Goal: Task Accomplishment & Management: Complete application form

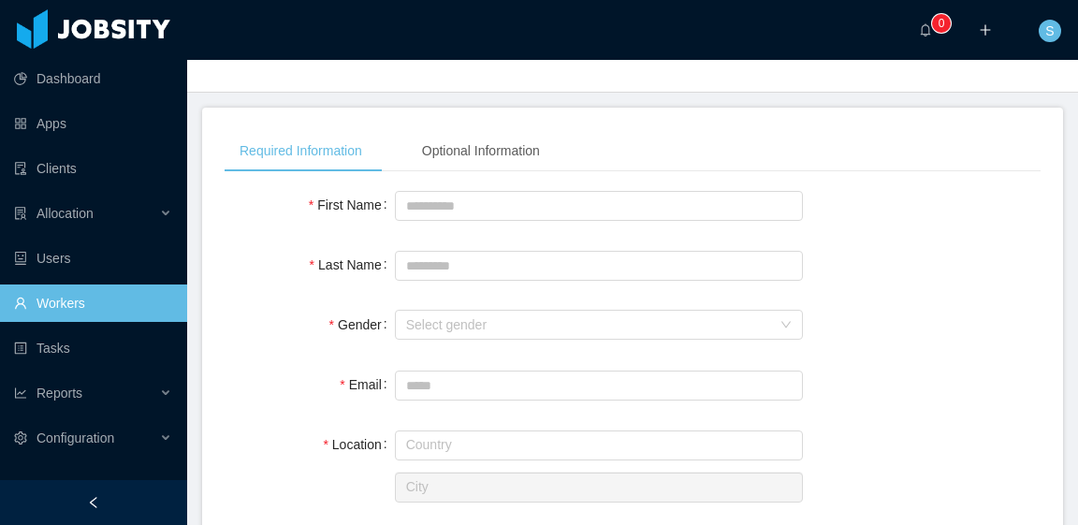
scroll to position [94, 0]
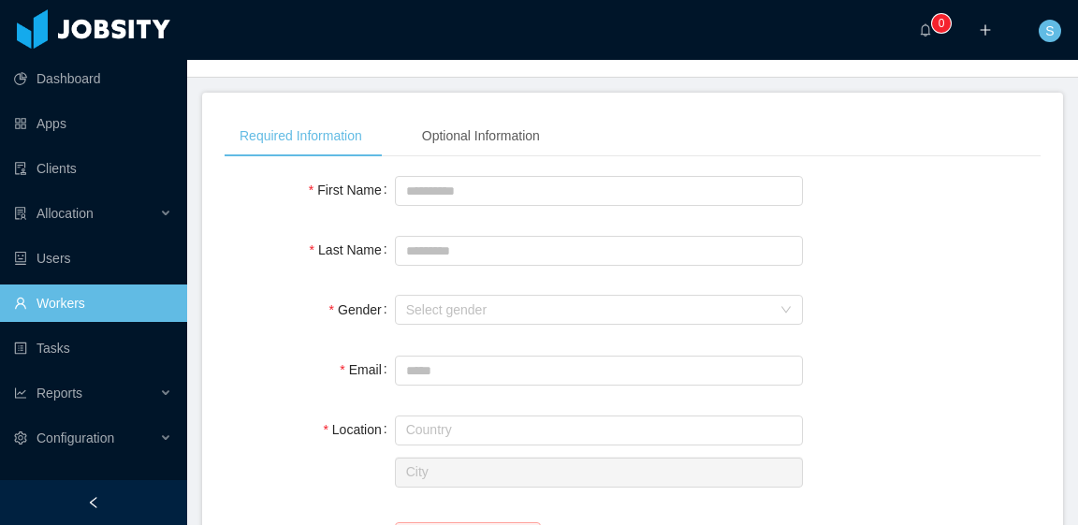
drag, startPoint x: 95, startPoint y: 303, endPoint x: 320, endPoint y: 224, distance: 238.3
click at [96, 302] on link "Workers" at bounding box center [93, 303] width 158 height 37
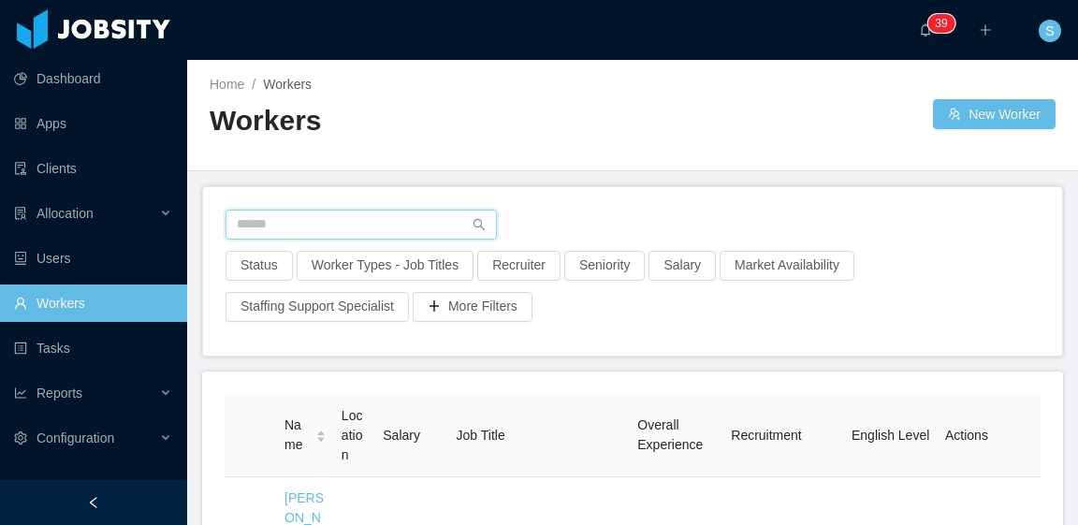
click at [392, 224] on input "text" at bounding box center [361, 225] width 271 height 30
paste input "**********"
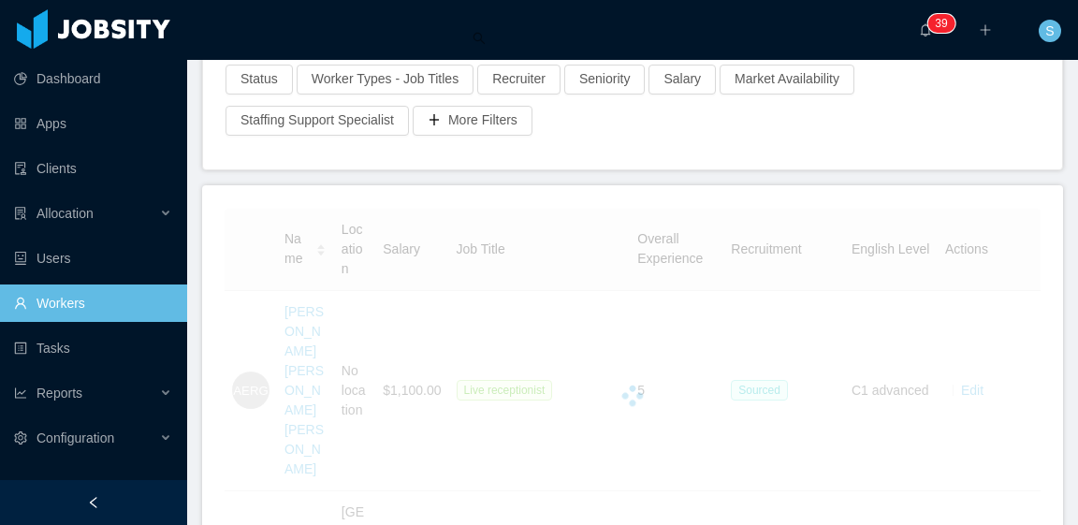
scroll to position [187, 0]
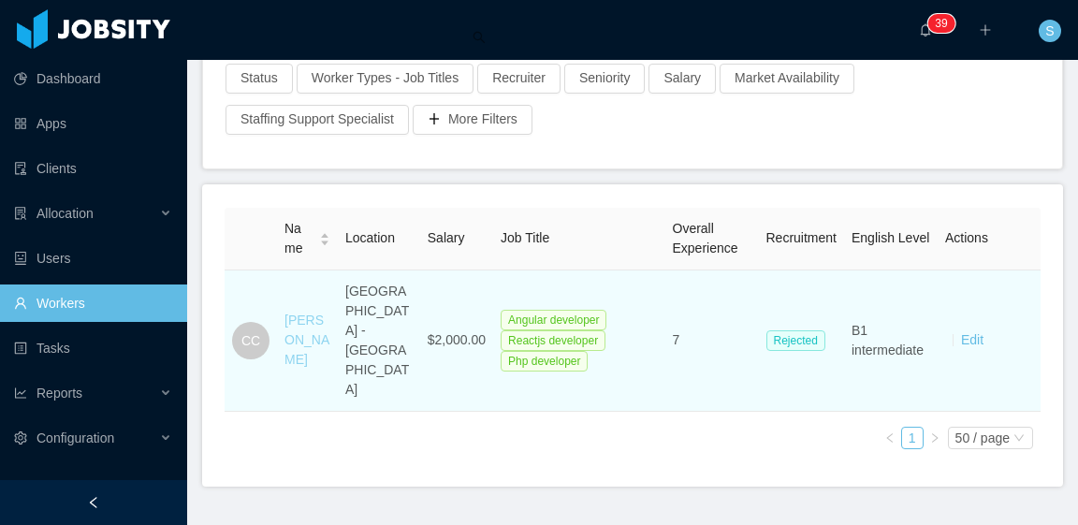
type input "**********"
click at [309, 315] on link "Camilo Castillo" at bounding box center [307, 340] width 45 height 54
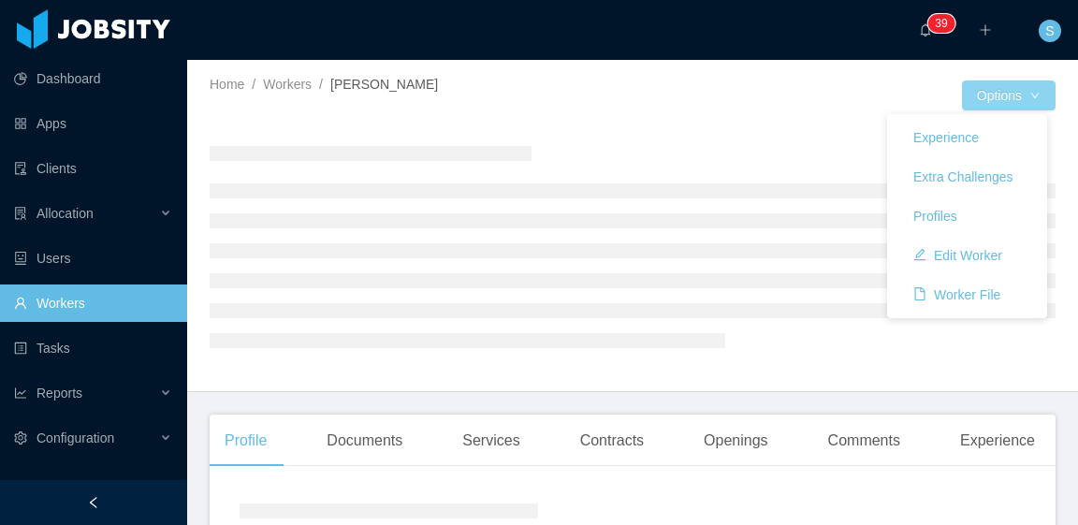
click at [1022, 91] on button "Options" at bounding box center [1009, 95] width 94 height 30
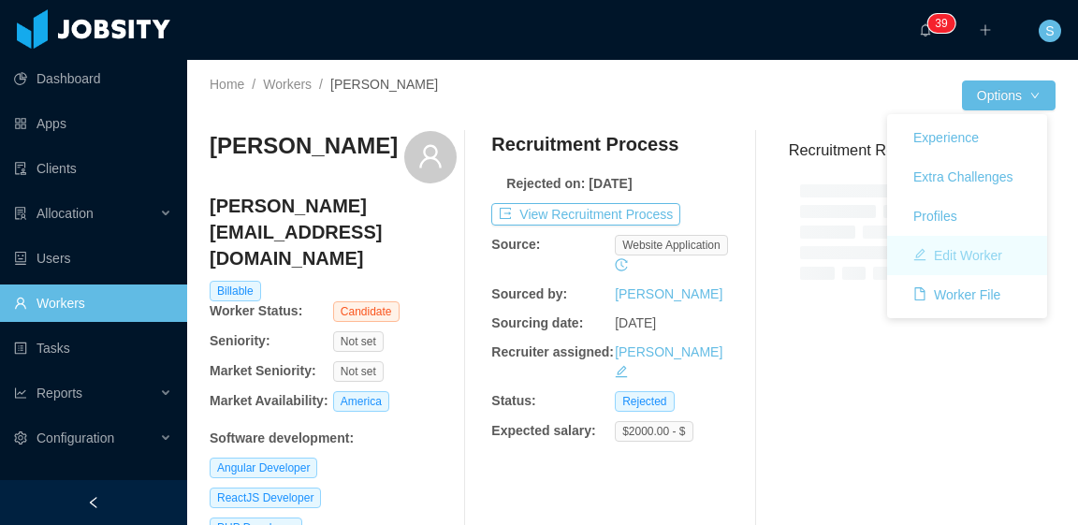
click at [973, 260] on button "Edit Worker" at bounding box center [958, 256] width 119 height 30
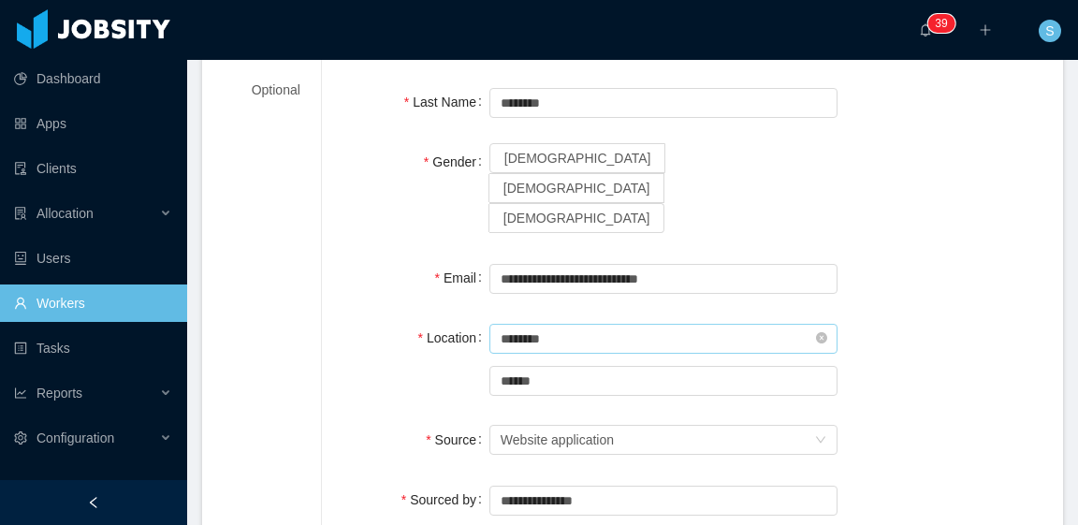
scroll to position [187, 0]
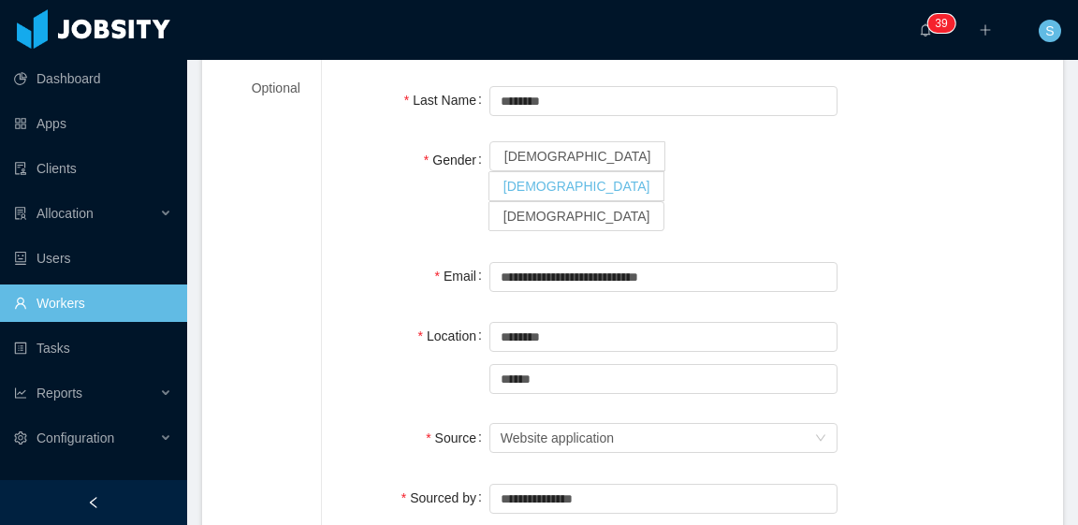
click at [593, 179] on span "[DEMOGRAPHIC_DATA]" at bounding box center [577, 186] width 147 height 15
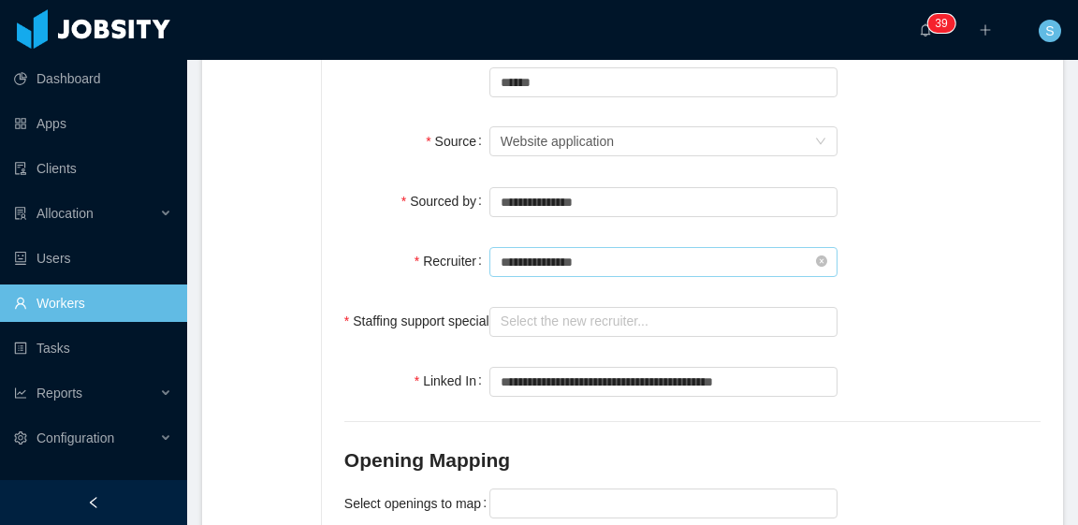
scroll to position [468, 0]
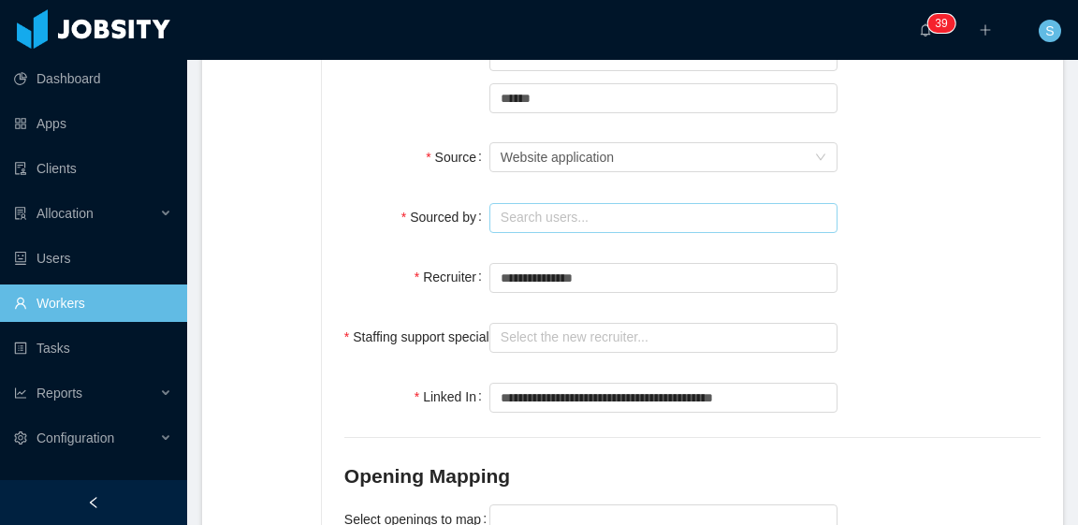
click at [601, 203] on input "text" at bounding box center [664, 218] width 348 height 30
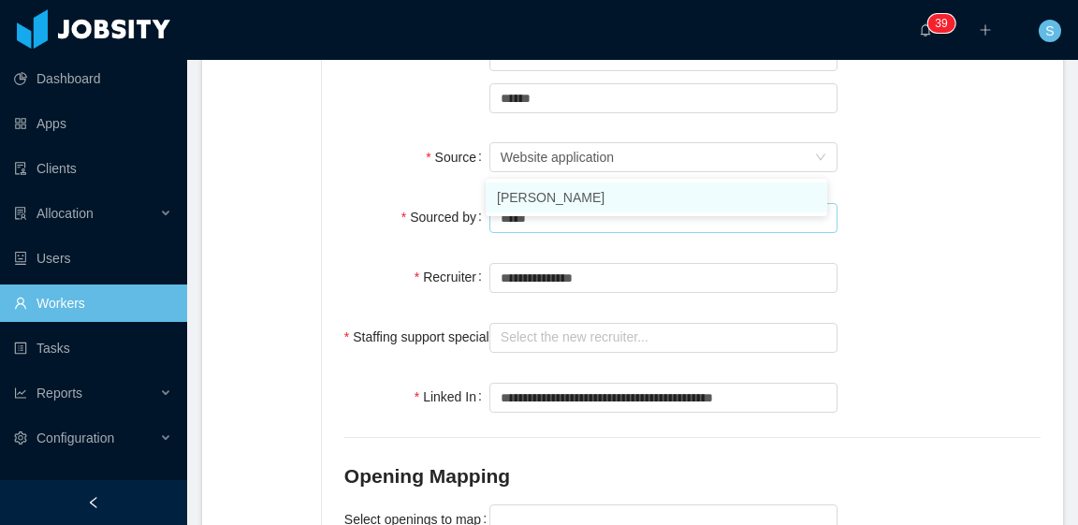
click at [612, 197] on li "[PERSON_NAME]" at bounding box center [657, 198] width 342 height 30
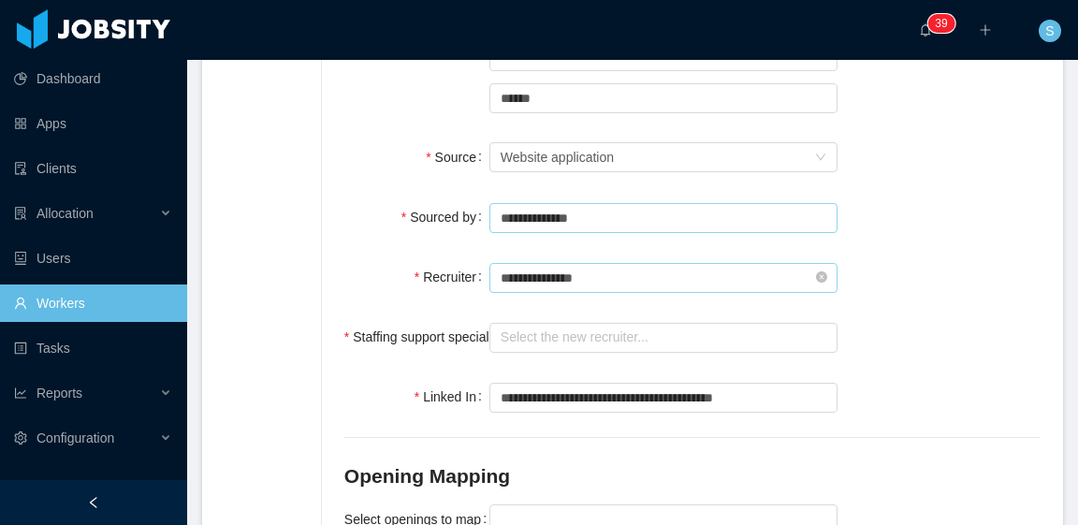
type input "**********"
click at [607, 263] on input "text" at bounding box center [664, 278] width 348 height 30
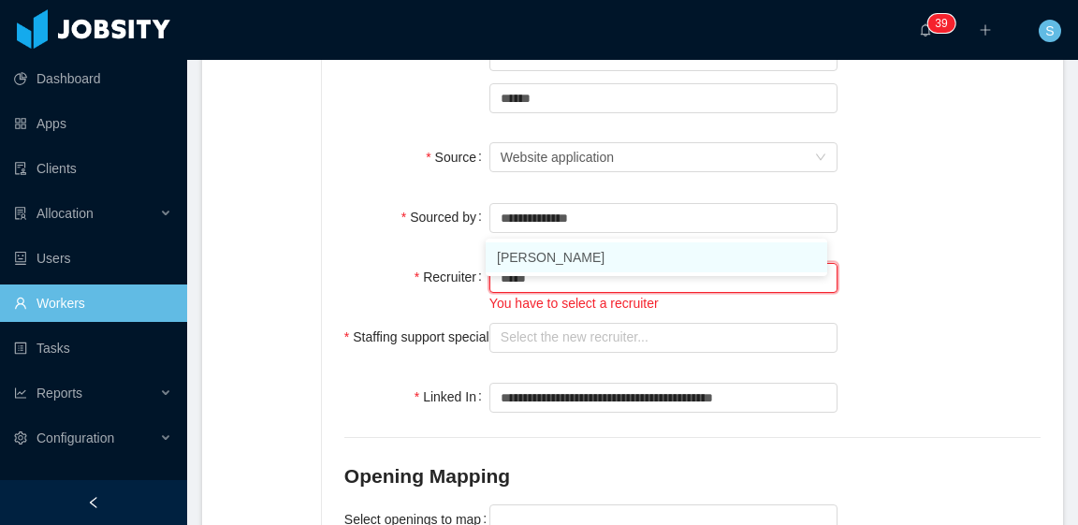
click at [605, 253] on li "[PERSON_NAME]" at bounding box center [657, 257] width 342 height 30
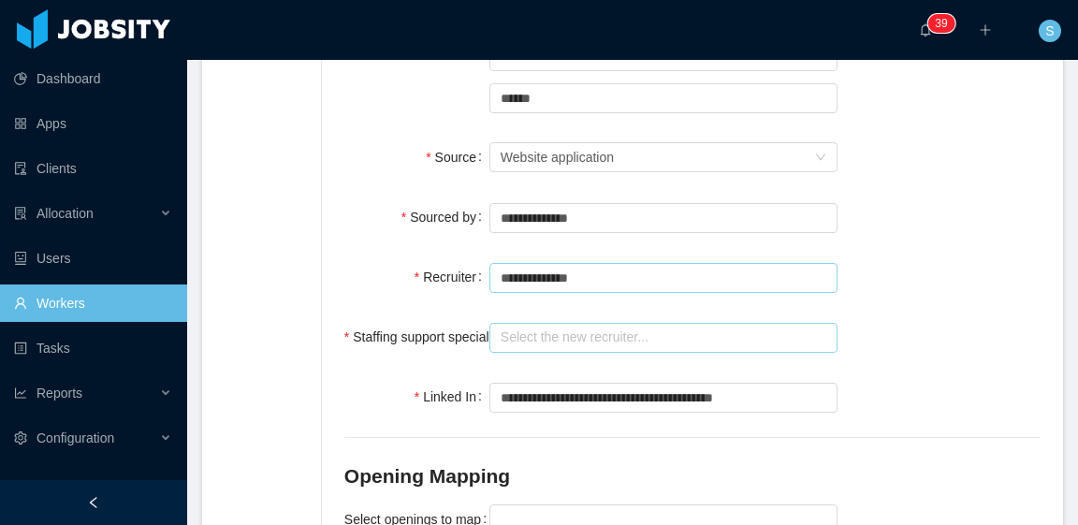
type input "**********"
click at [607, 323] on input "text" at bounding box center [664, 338] width 348 height 30
click at [915, 258] on div "**********" at bounding box center [692, 276] width 696 height 37
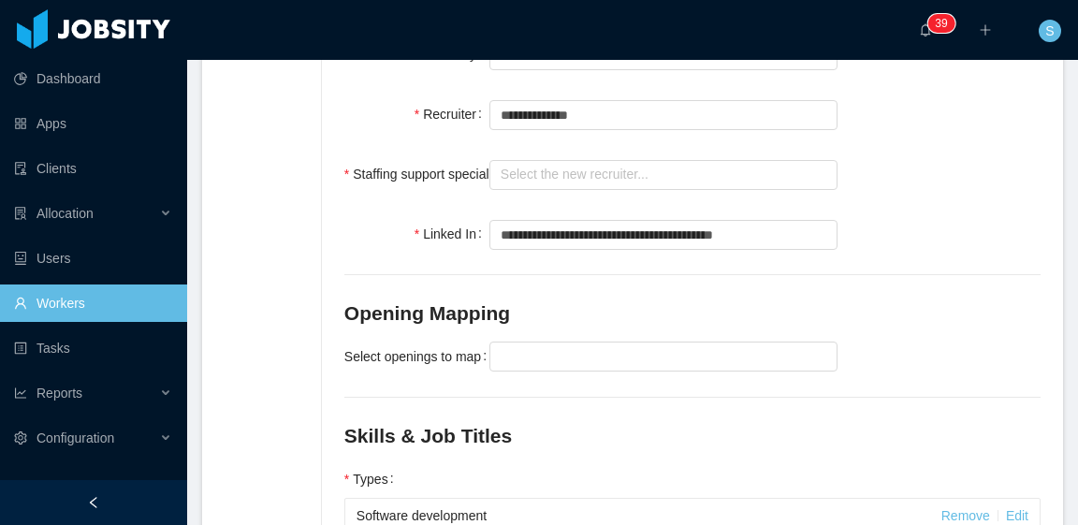
scroll to position [724, 0]
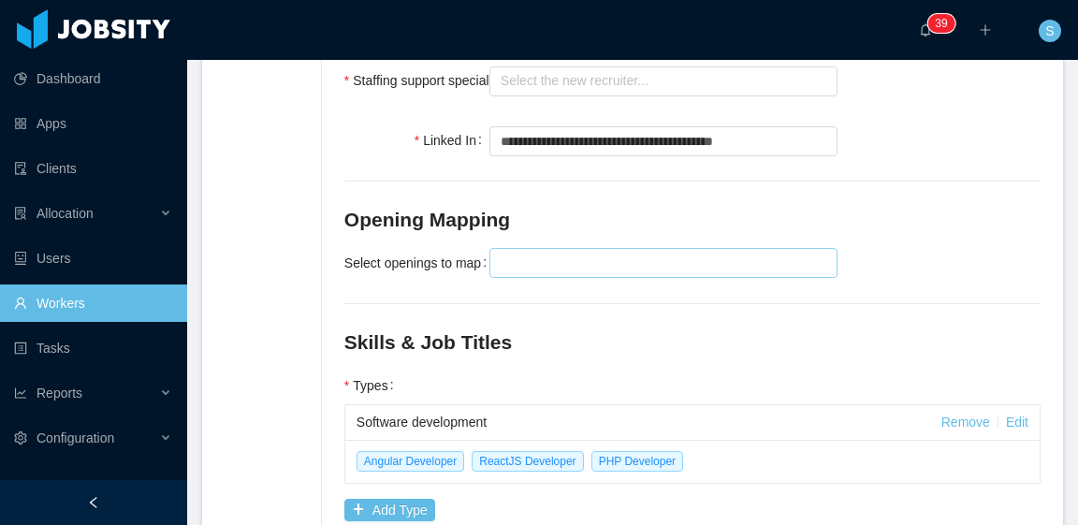
click at [568, 249] on div at bounding box center [660, 263] width 331 height 28
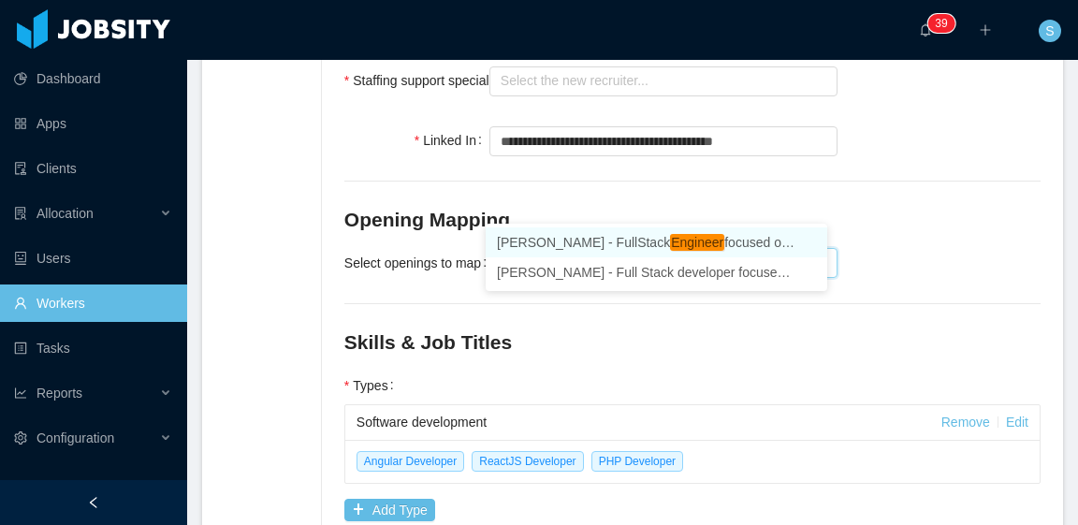
type input "*****"
click at [728, 243] on li "McGraw-Hill - FullStack Engineer focused on Angular" at bounding box center [657, 242] width 342 height 30
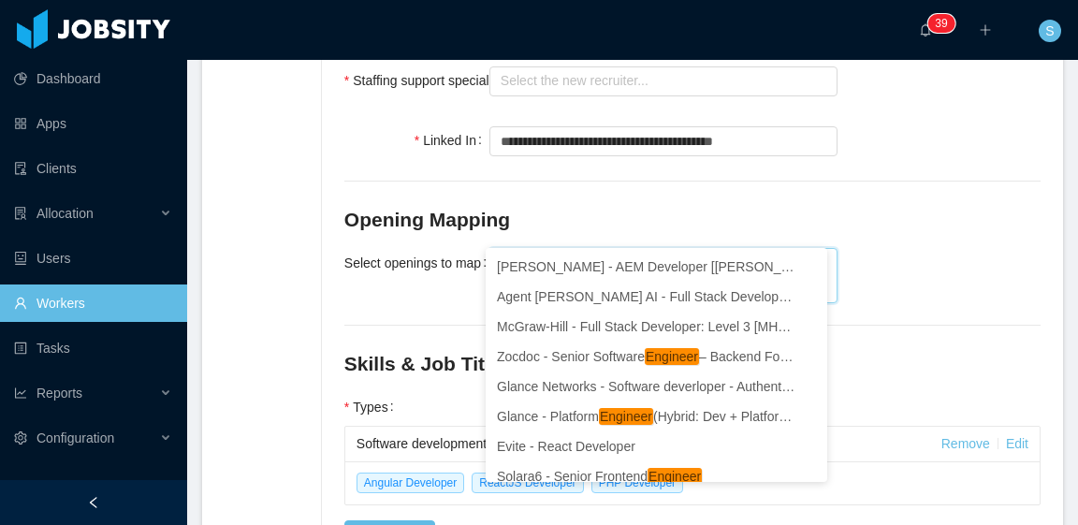
click at [875, 244] on div "Select openings to map McGraw-Hill - FullStack Engineer focused on Angular" at bounding box center [692, 273] width 696 height 59
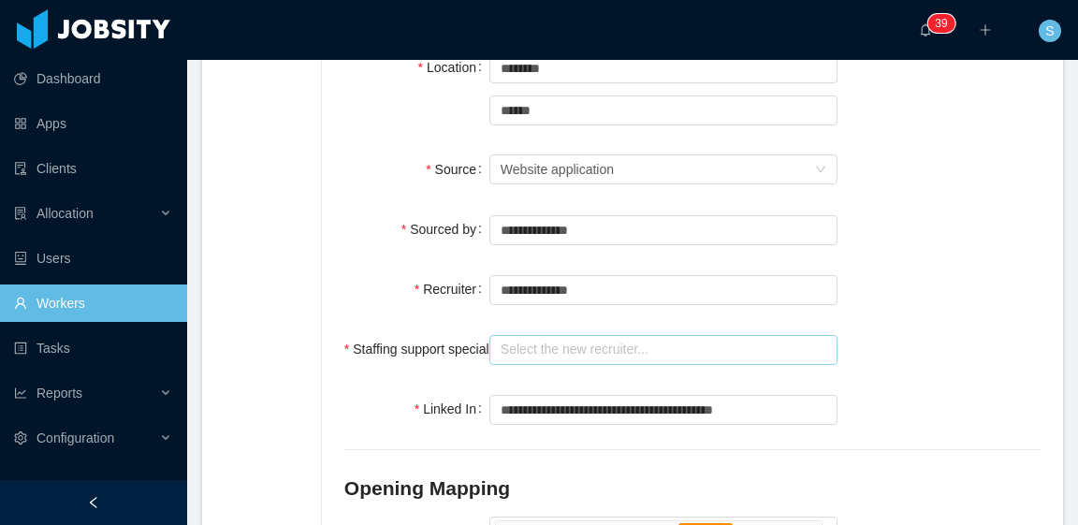
scroll to position [465, 0]
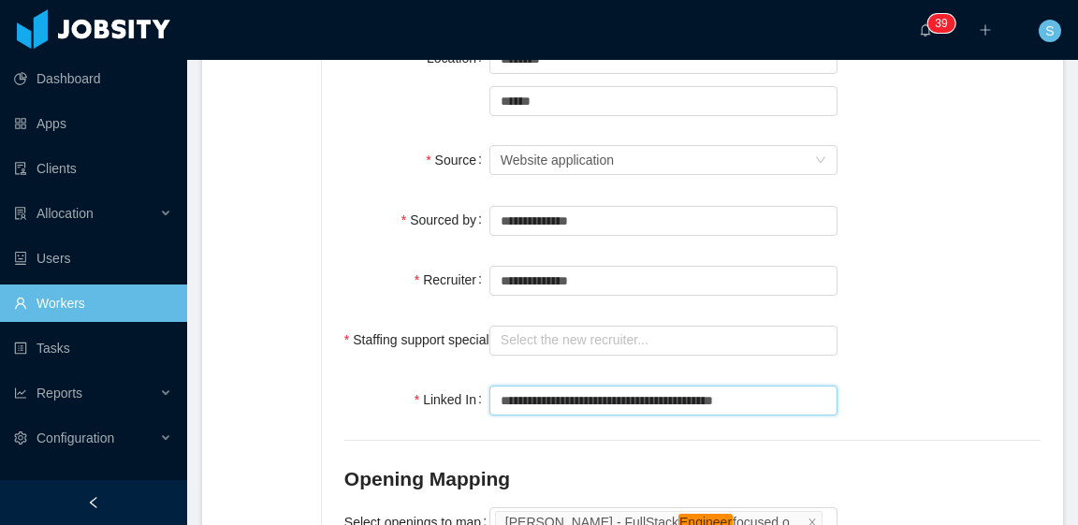
drag, startPoint x: 771, startPoint y: 340, endPoint x: 476, endPoint y: 350, distance: 295.0
click at [476, 381] on div "**********" at bounding box center [692, 399] width 696 height 37
paste input "*"
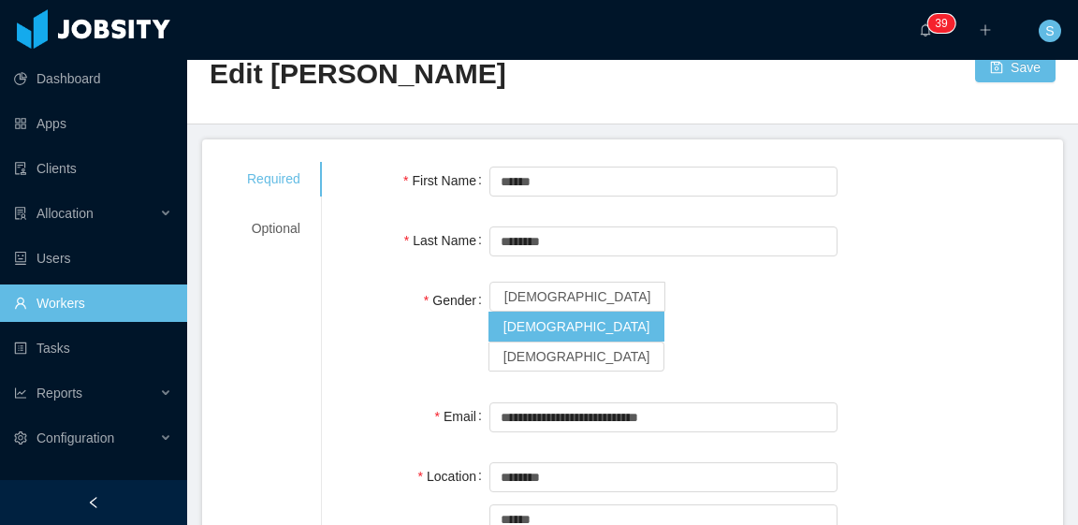
scroll to position [0, 0]
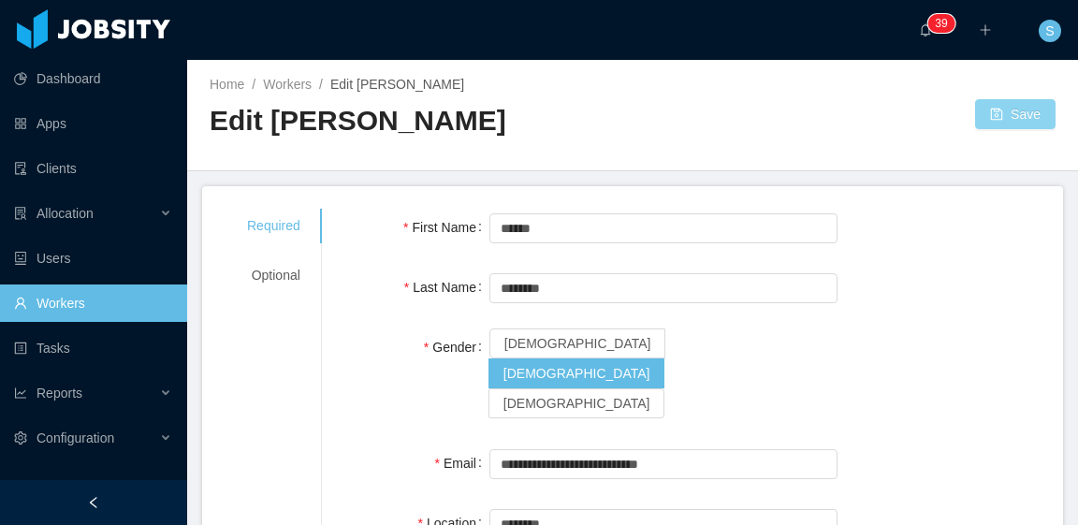
type input "**********"
click at [990, 106] on button "Save" at bounding box center [1015, 114] width 80 height 30
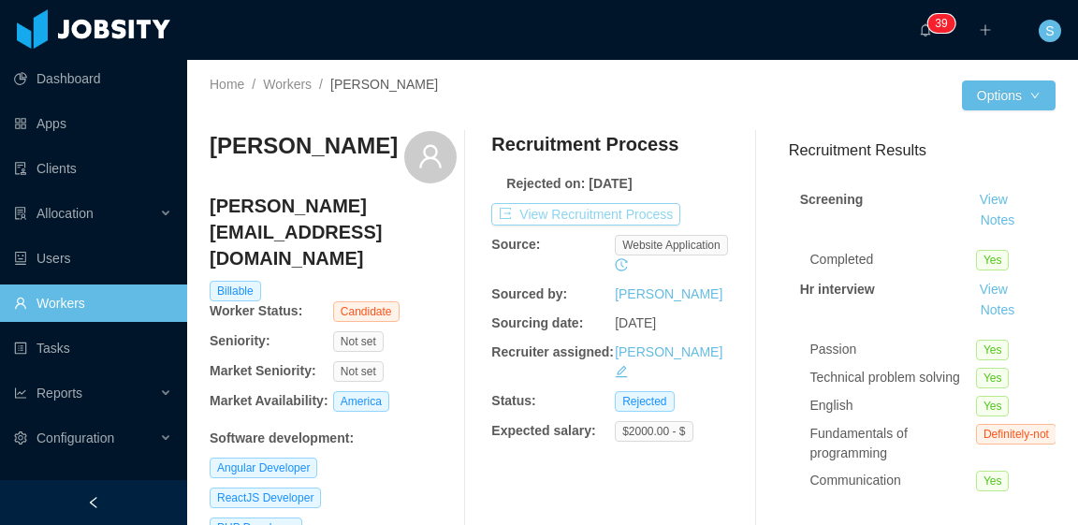
click at [620, 214] on button "View Recruitment Process" at bounding box center [585, 214] width 189 height 22
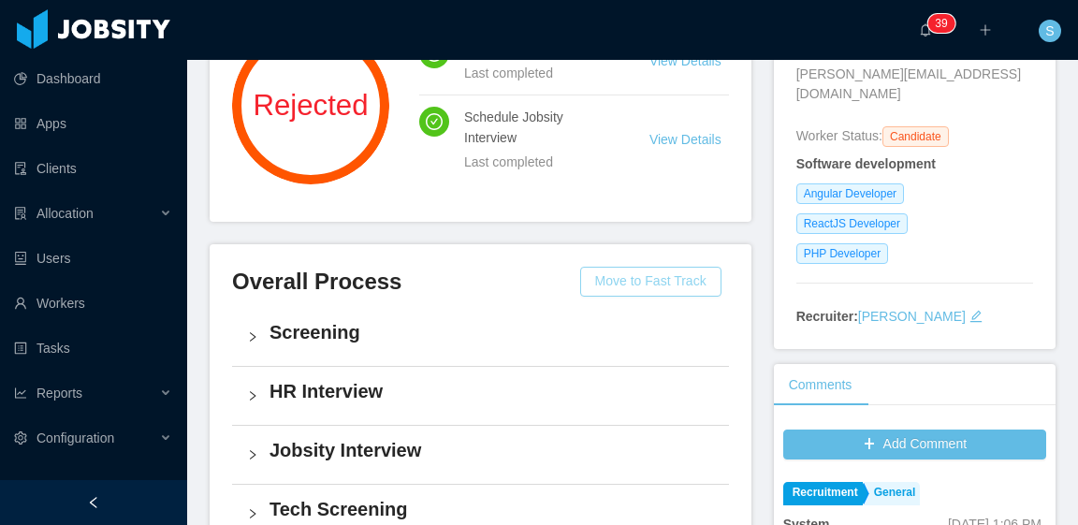
scroll to position [281, 0]
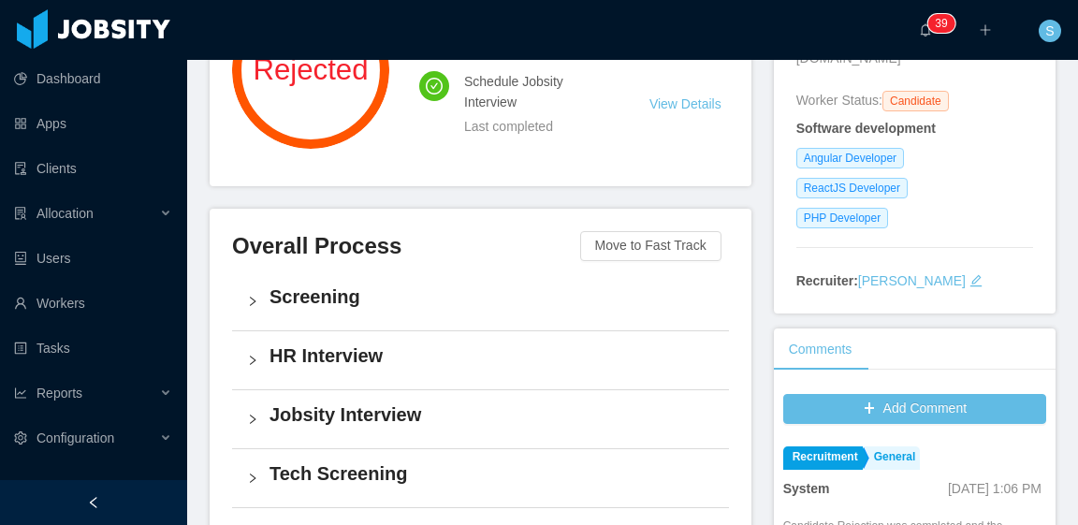
click at [346, 297] on h4 "Screening" at bounding box center [492, 297] width 445 height 26
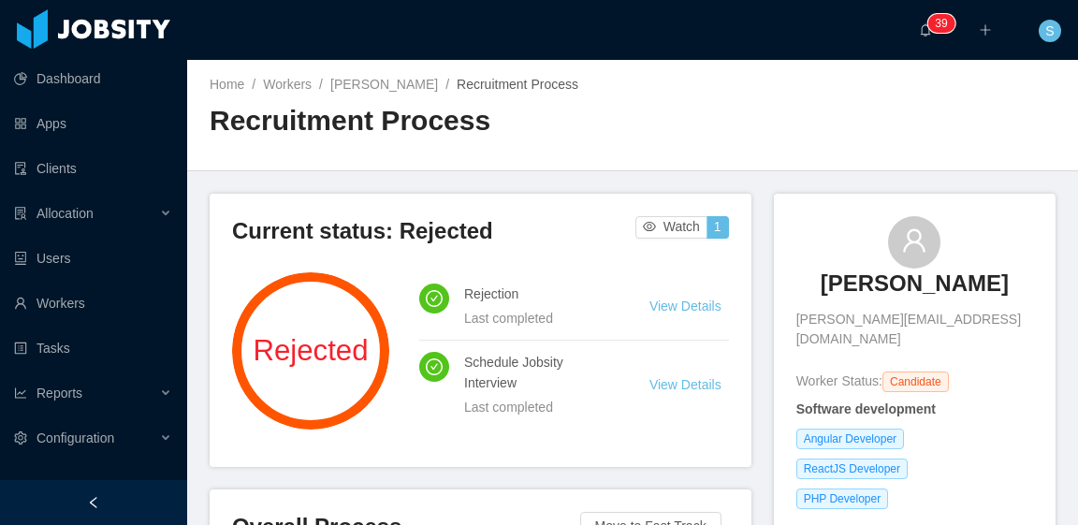
scroll to position [94, 0]
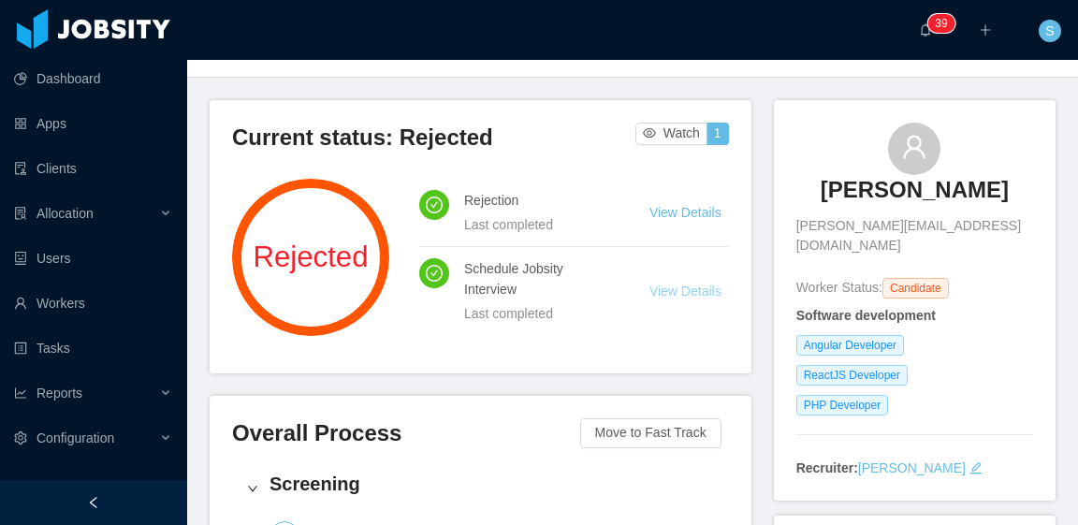
click at [685, 292] on link "View Details" at bounding box center [686, 291] width 72 height 15
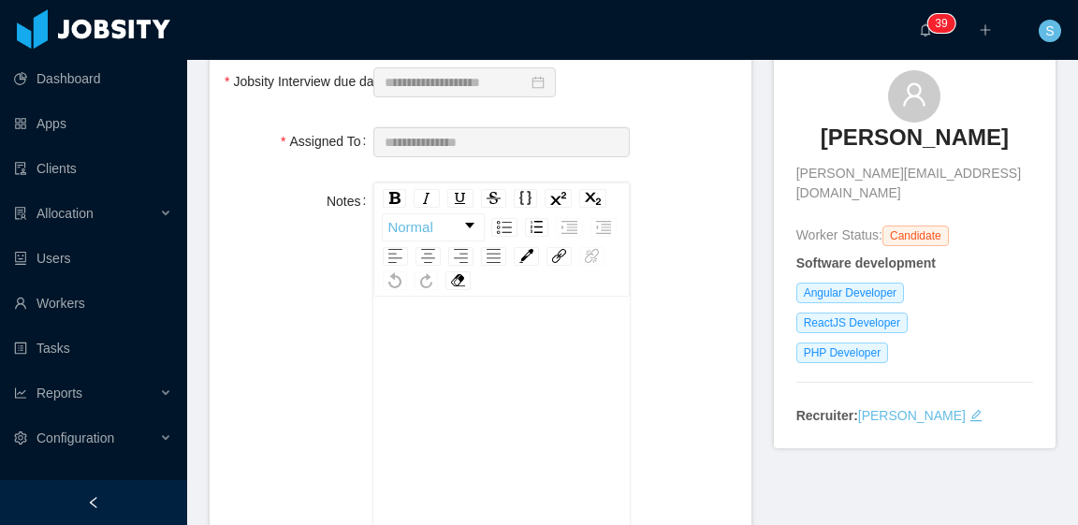
scroll to position [229, 0]
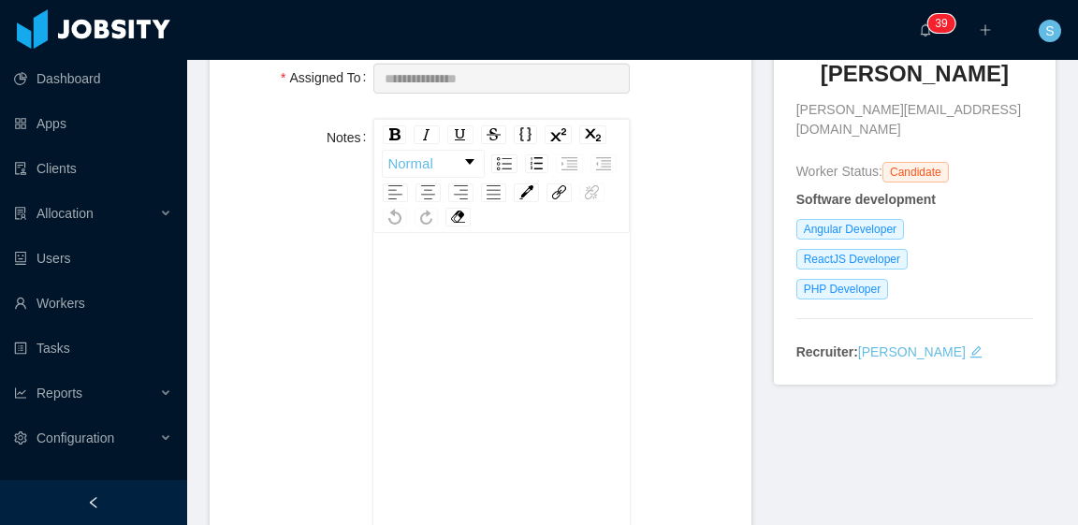
click at [971, 345] on icon "icon: edit" at bounding box center [977, 351] width 12 height 12
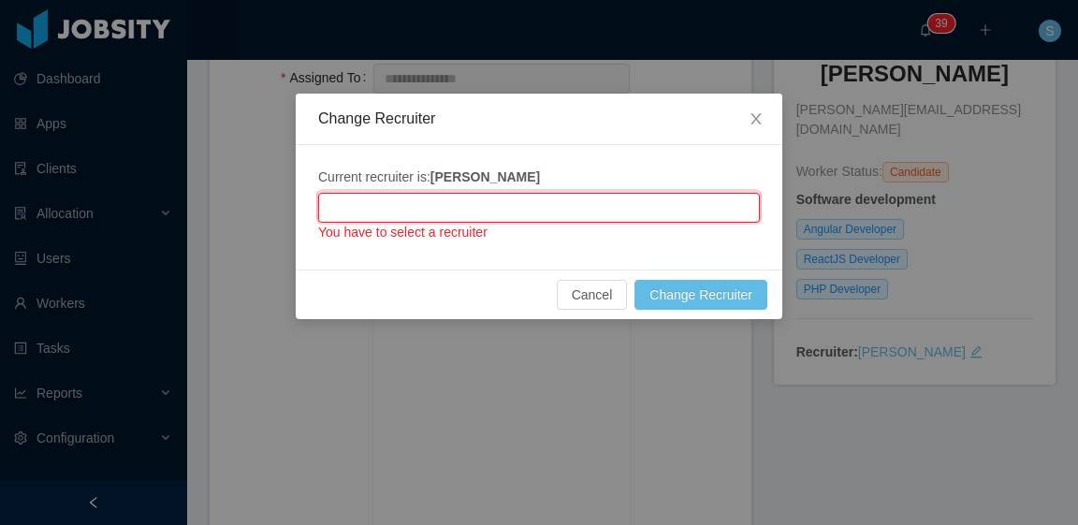
click at [548, 207] on input "text" at bounding box center [539, 208] width 442 height 30
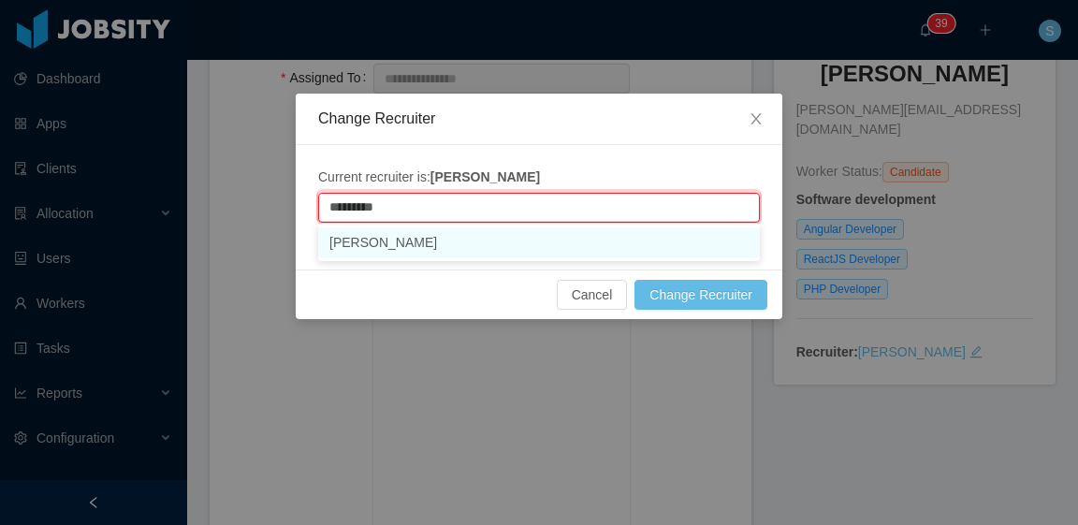
click at [495, 244] on li "[PERSON_NAME]" at bounding box center [539, 242] width 442 height 30
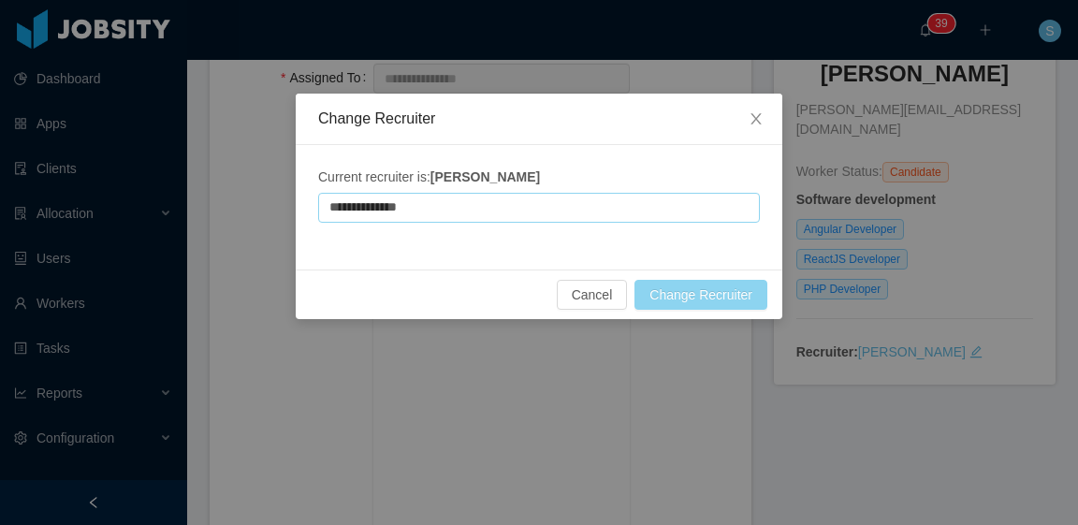
type input "**********"
click at [738, 299] on button "Change Recruiter" at bounding box center [701, 295] width 133 height 30
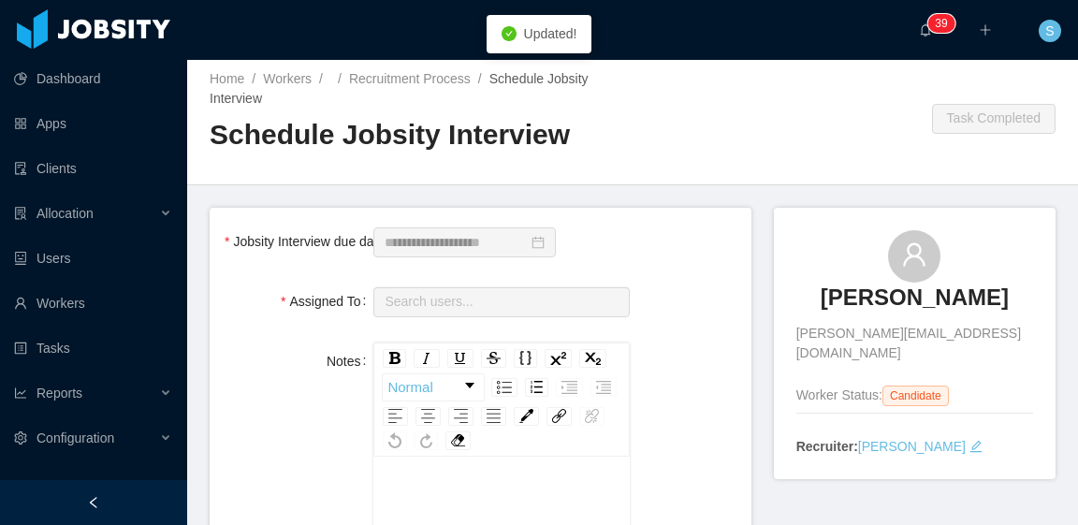
scroll to position [0, 0]
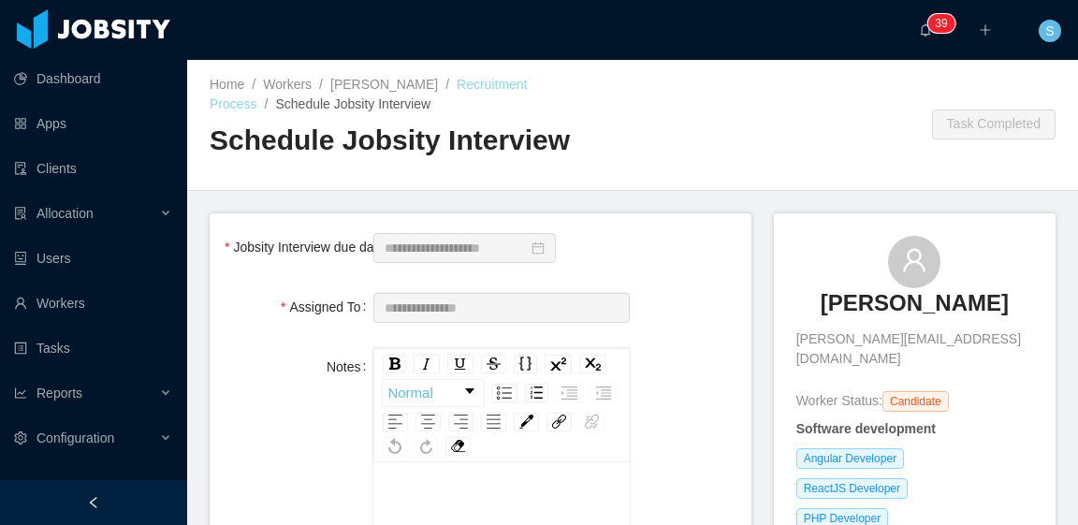
click at [459, 90] on link "Recruitment Process" at bounding box center [369, 94] width 318 height 35
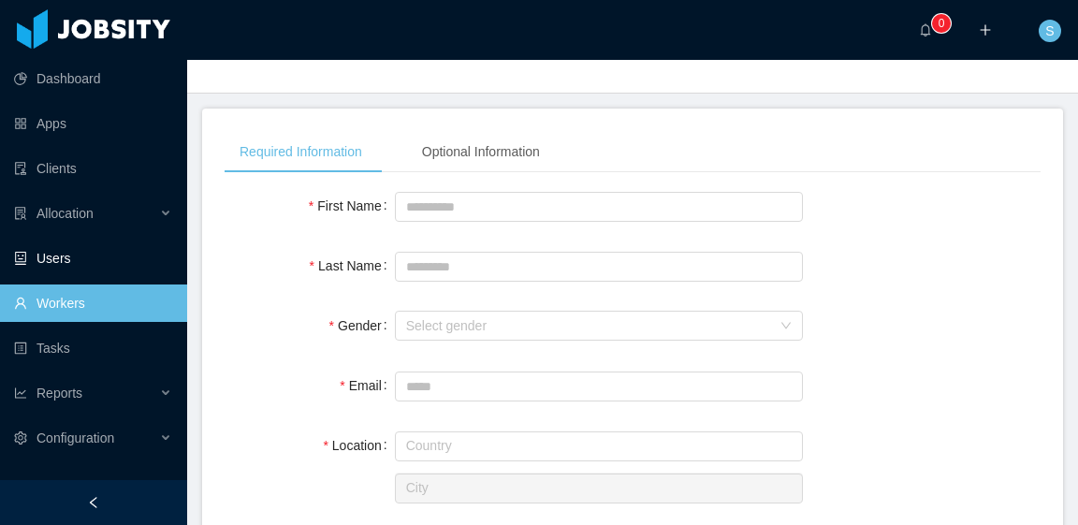
scroll to position [94, 0]
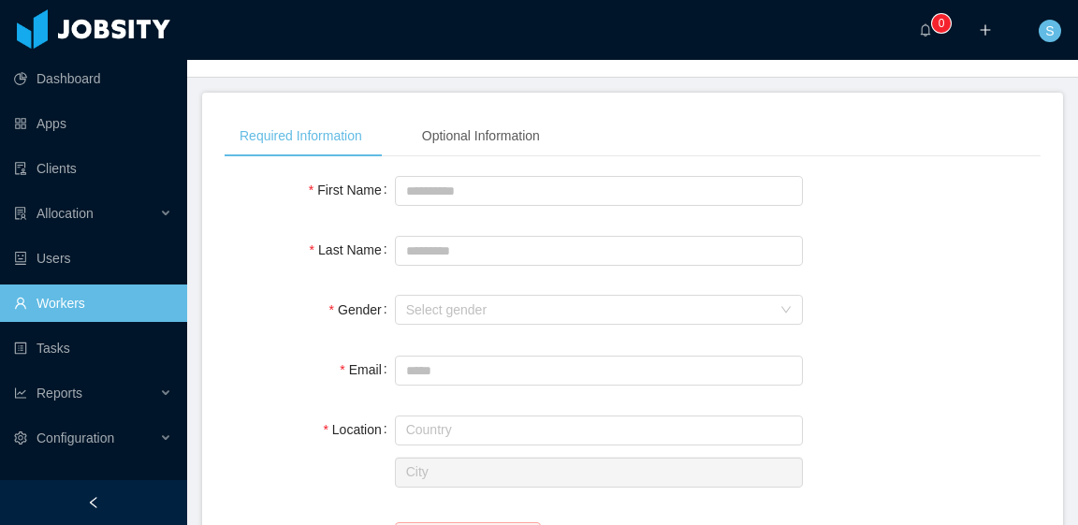
drag, startPoint x: 80, startPoint y: 286, endPoint x: 91, endPoint y: 289, distance: 10.7
click at [80, 286] on link "Workers" at bounding box center [93, 303] width 158 height 37
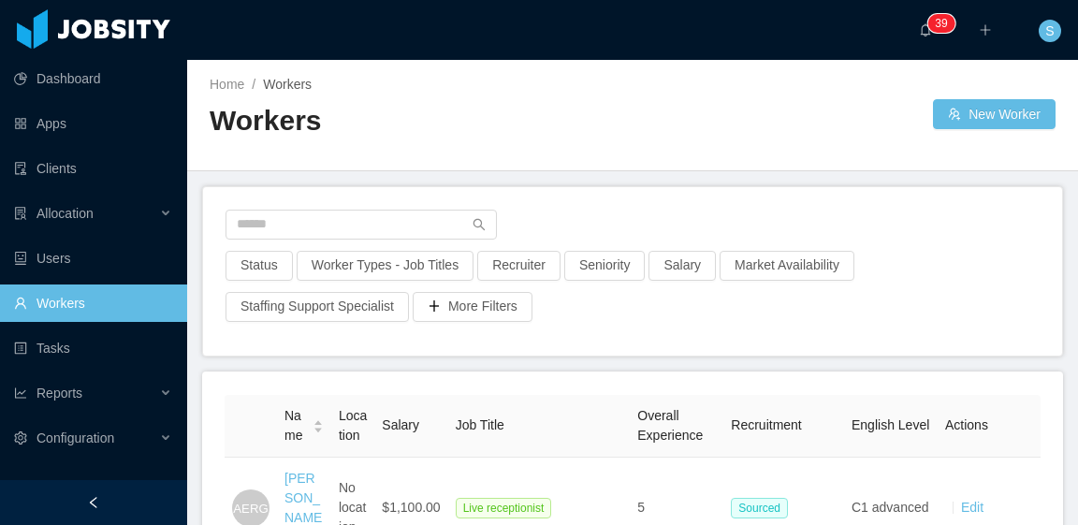
click at [809, 113] on div at bounding box center [783, 114] width 300 height 30
click at [408, 227] on input "text" at bounding box center [361, 225] width 271 height 30
paste input "**********"
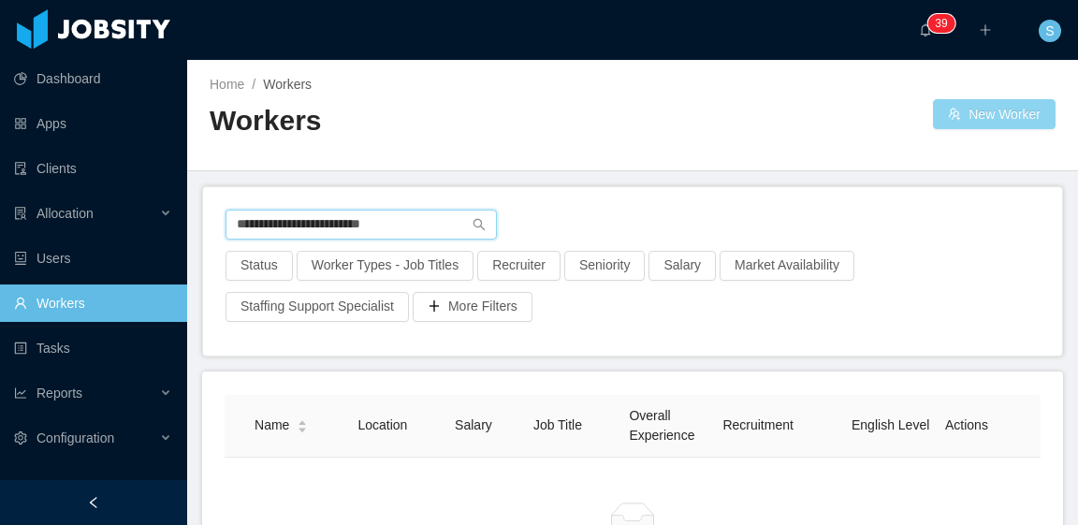
type input "**********"
click at [988, 106] on button "New Worker" at bounding box center [994, 114] width 123 height 30
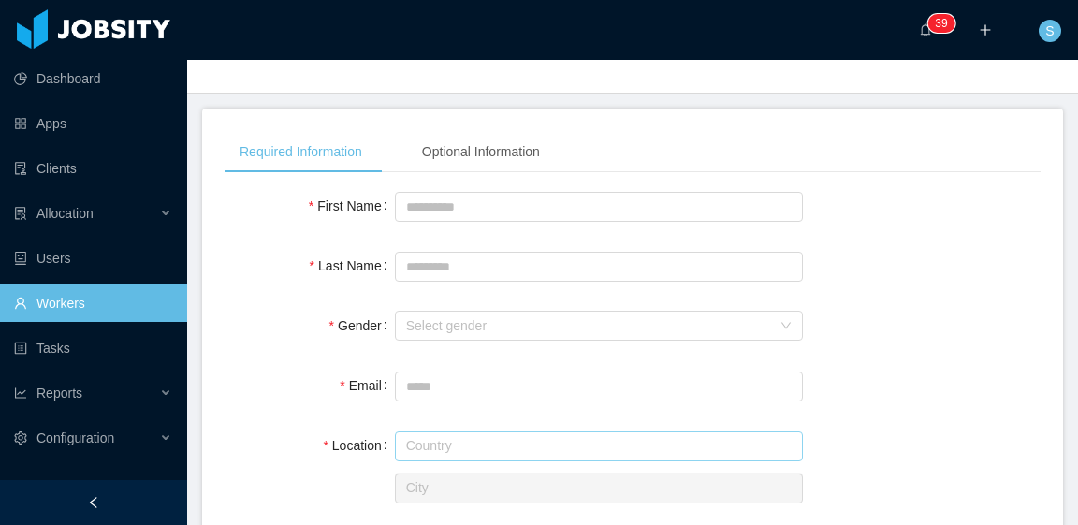
scroll to position [94, 0]
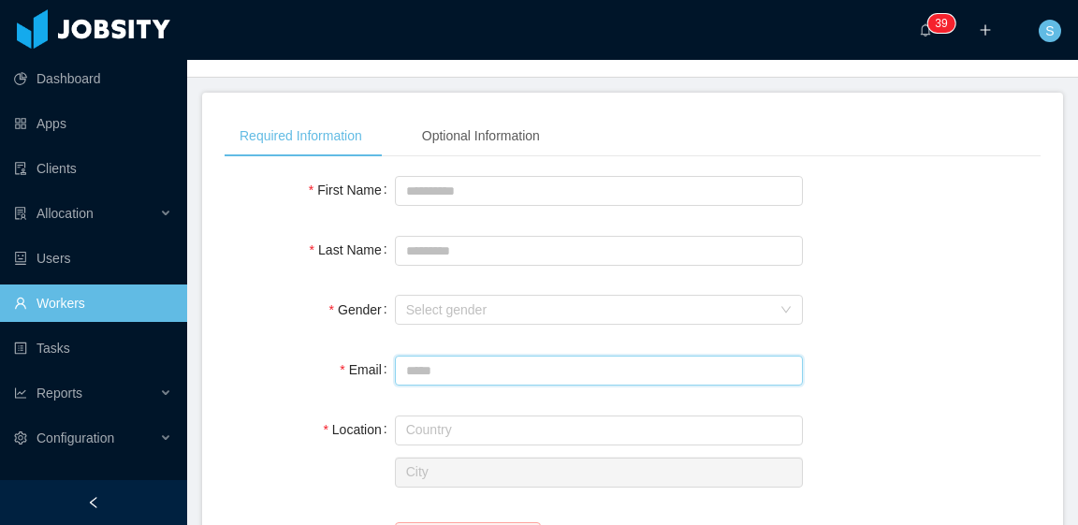
click at [460, 373] on input "Email" at bounding box center [599, 371] width 408 height 30
paste input "**********"
type input "**********"
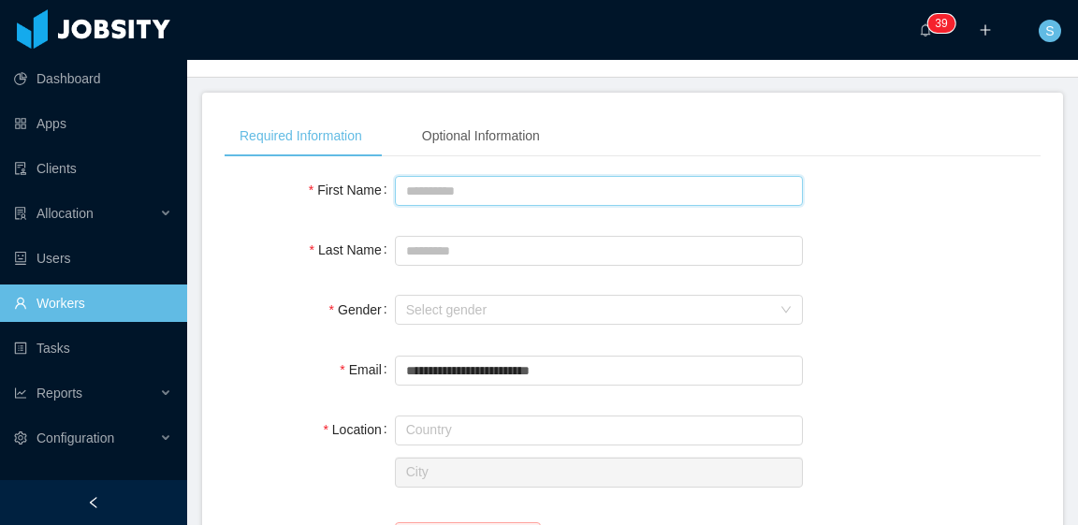
click at [505, 194] on input "First Name" at bounding box center [599, 191] width 408 height 30
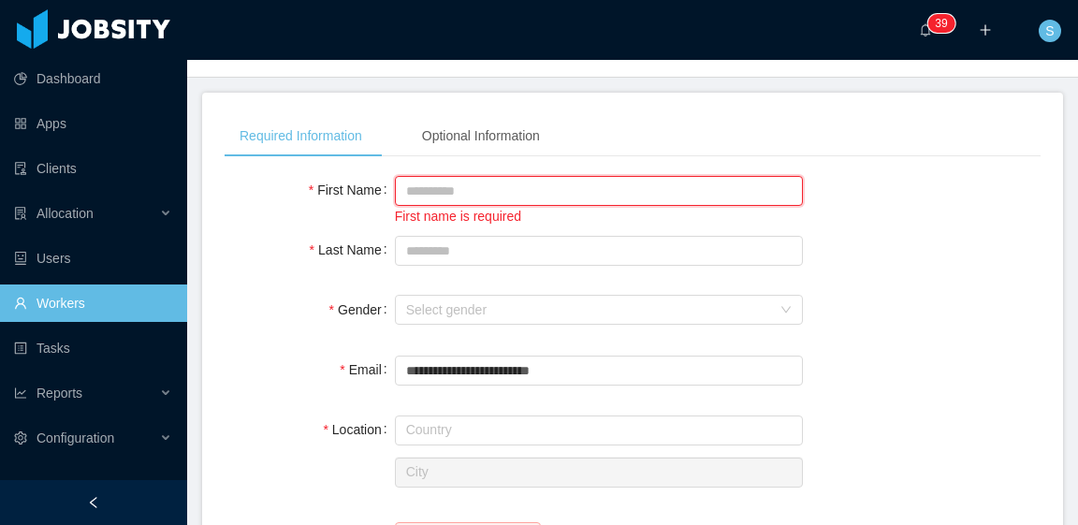
click at [530, 193] on input "First Name" at bounding box center [599, 191] width 408 height 30
type input "*******"
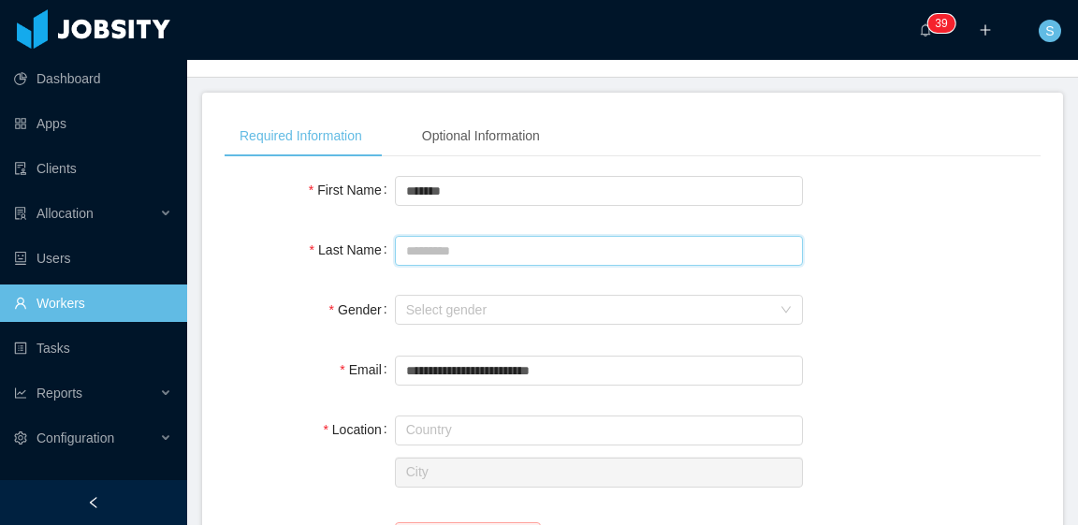
click at [548, 263] on input "Last Name" at bounding box center [599, 251] width 408 height 30
click at [541, 302] on div "Select gender" at bounding box center [588, 309] width 365 height 19
type input "*****"
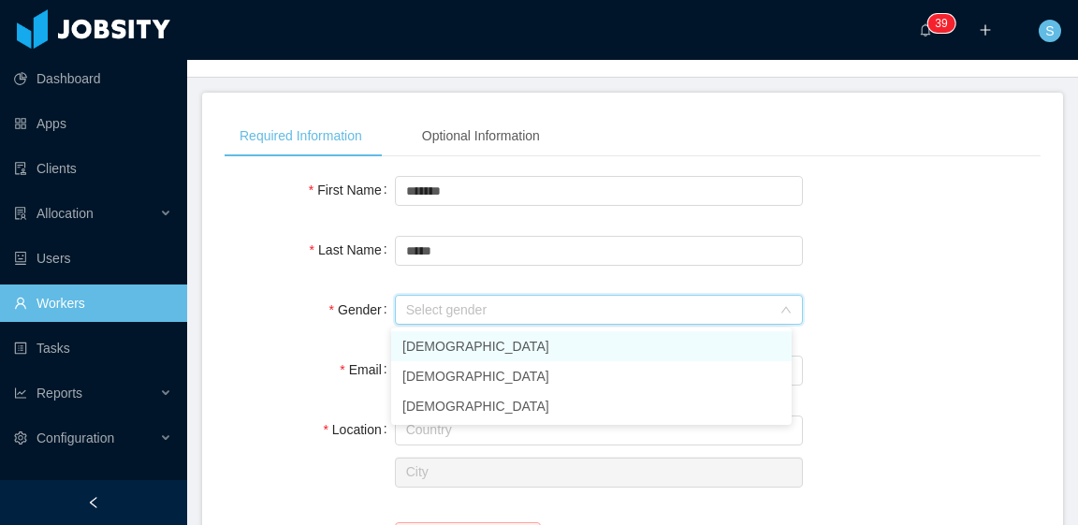
click at [527, 345] on li "[DEMOGRAPHIC_DATA]" at bounding box center [591, 346] width 401 height 30
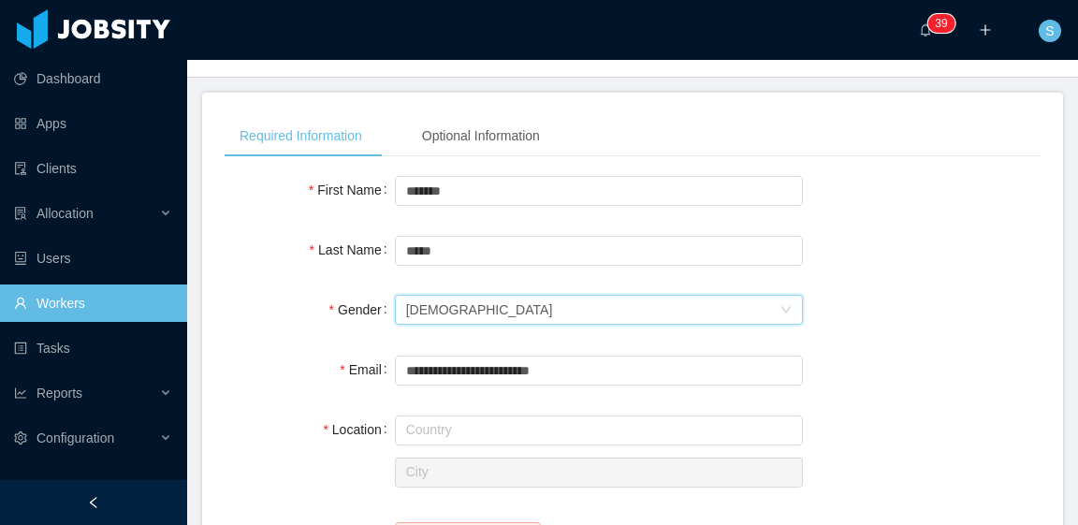
scroll to position [187, 0]
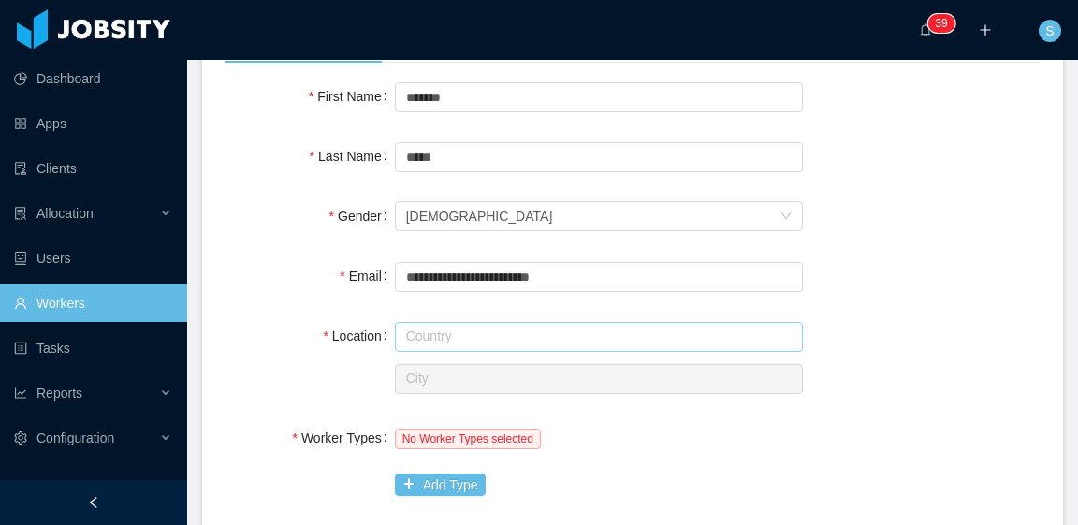
click at [532, 334] on input "text" at bounding box center [599, 337] width 408 height 30
click at [501, 375] on li "[GEOGRAPHIC_DATA]" at bounding box center [591, 373] width 401 height 30
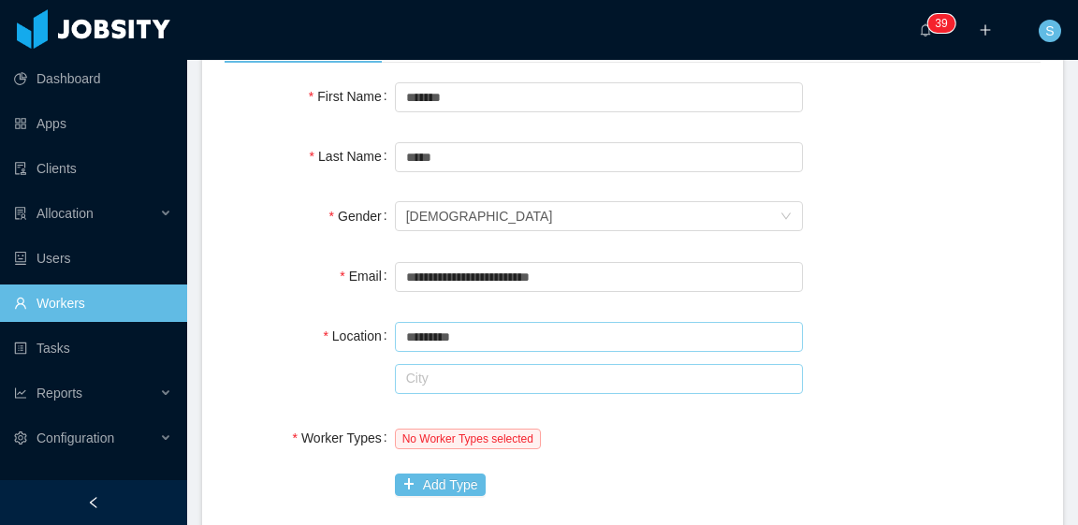
type input "*********"
click at [502, 370] on input "text" at bounding box center [599, 379] width 408 height 30
click at [517, 377] on input "text" at bounding box center [599, 379] width 408 height 30
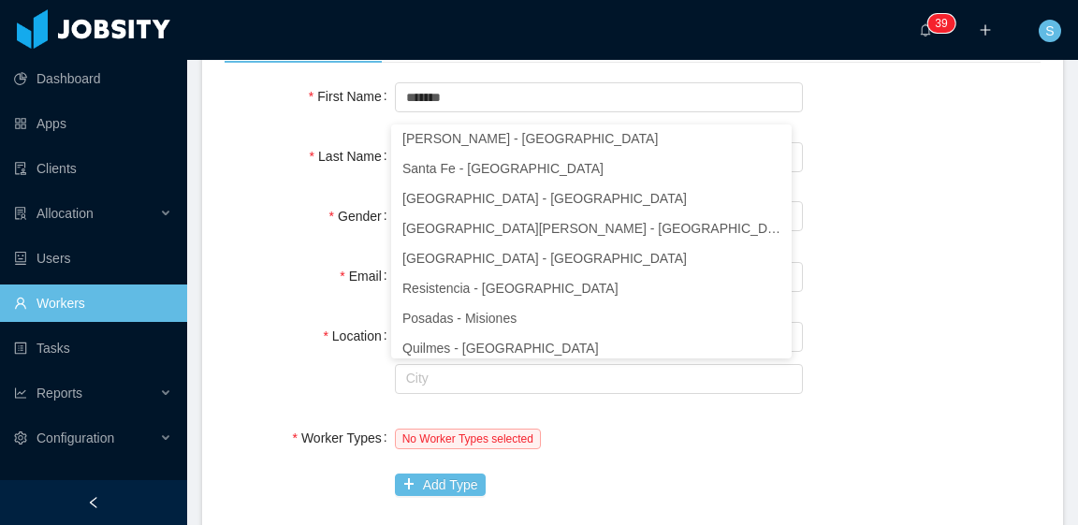
click at [603, 437] on div "No Worker Types selected" at bounding box center [599, 437] width 408 height 37
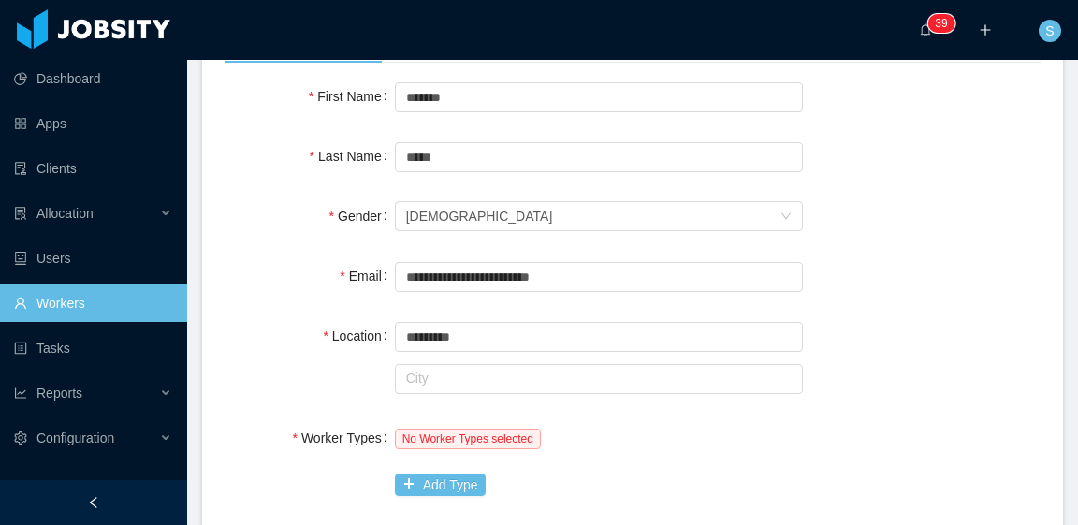
scroll to position [374, 0]
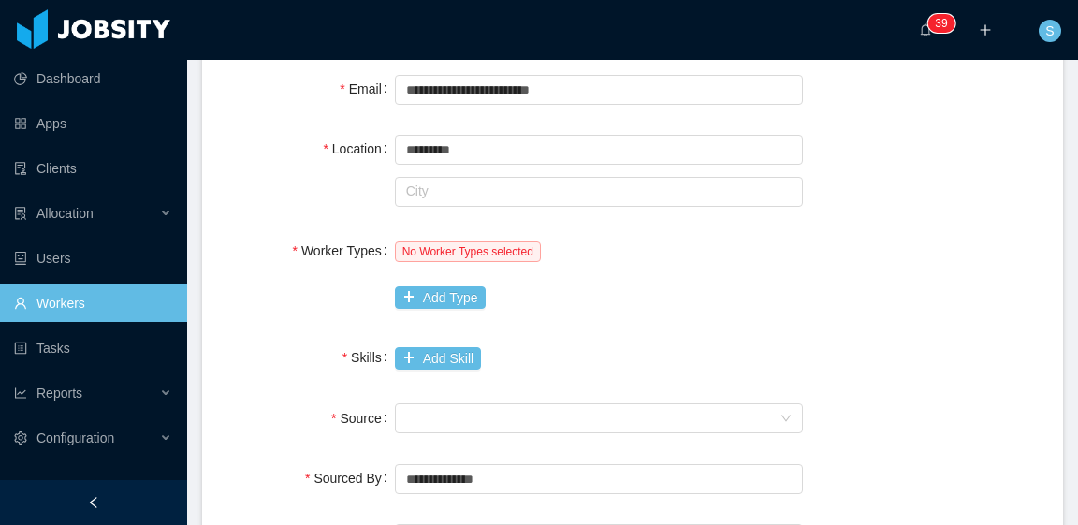
click at [445, 285] on div "No Worker Types selected Add Type" at bounding box center [599, 274] width 408 height 84
click at [452, 288] on button "Add Type" at bounding box center [440, 297] width 91 height 22
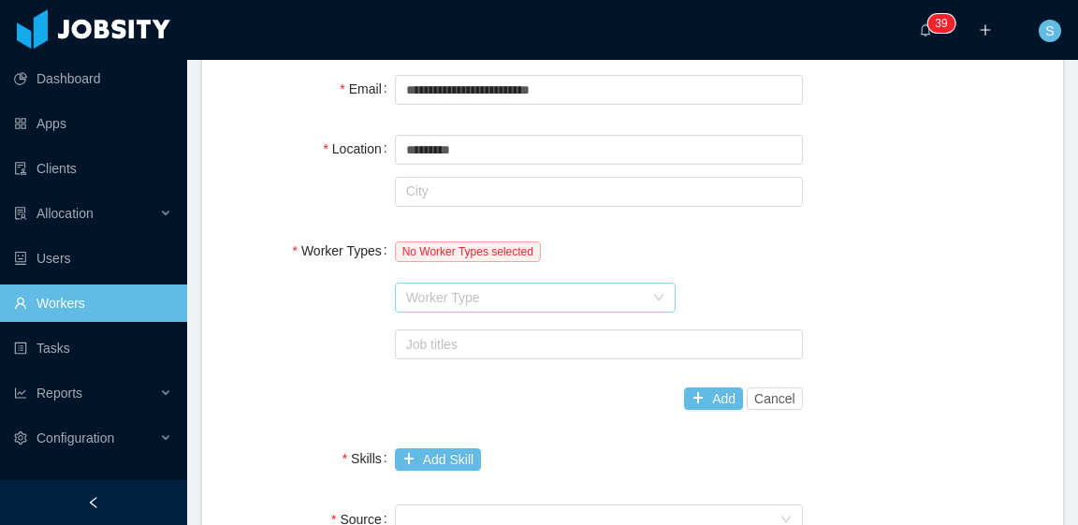
click at [490, 291] on div "Worker Type" at bounding box center [525, 297] width 238 height 19
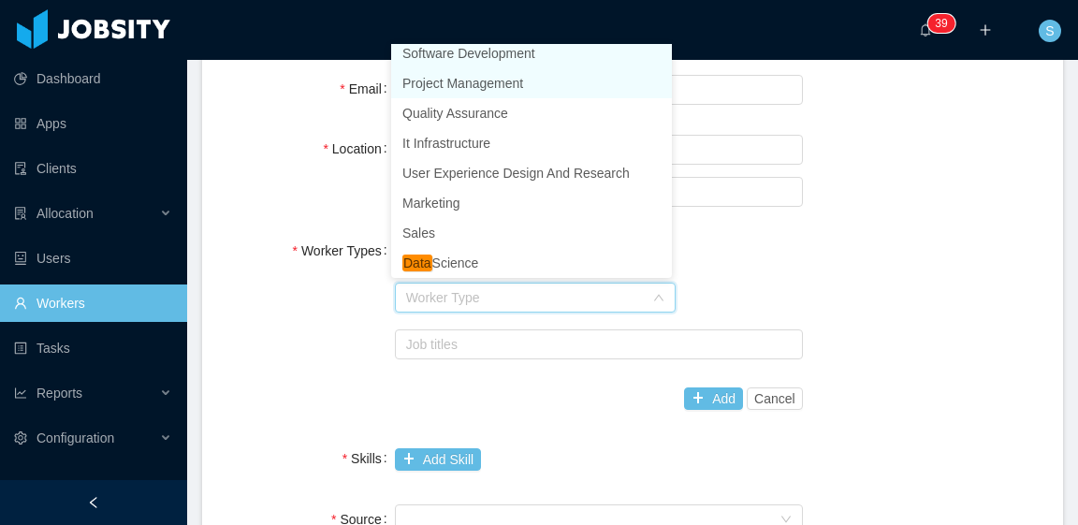
scroll to position [4, 0]
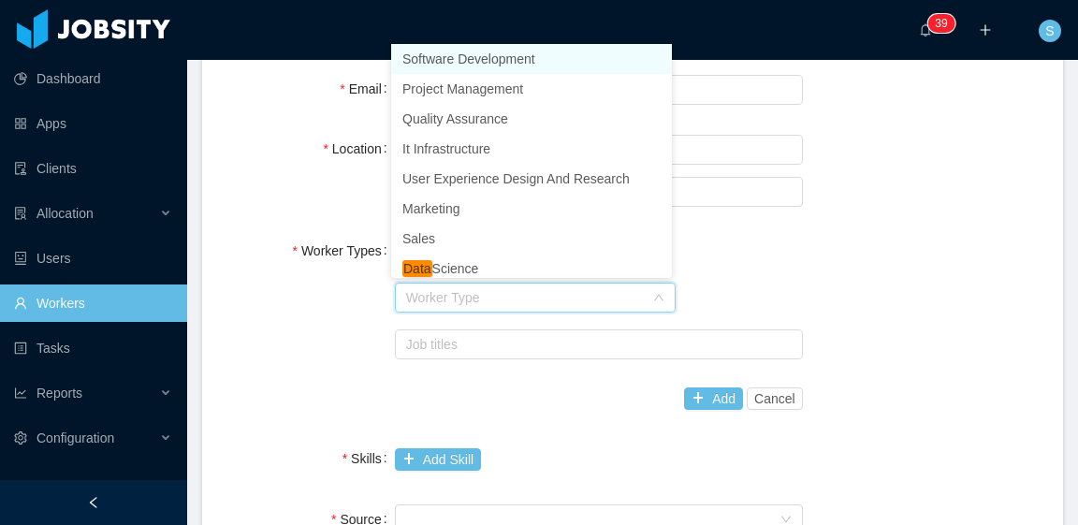
click at [489, 58] on li "Software Development" at bounding box center [531, 59] width 281 height 30
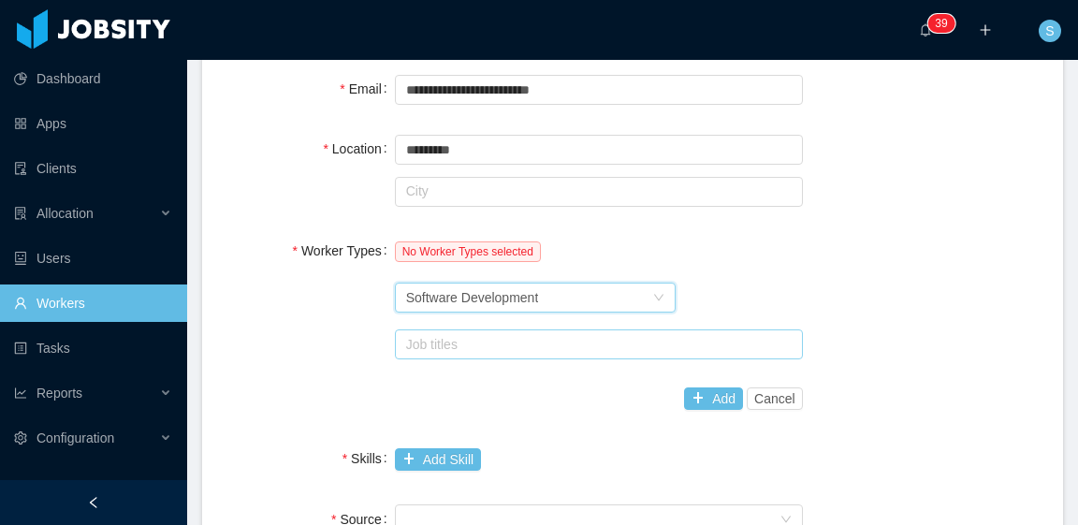
click at [511, 341] on div "Job titles" at bounding box center [594, 344] width 377 height 19
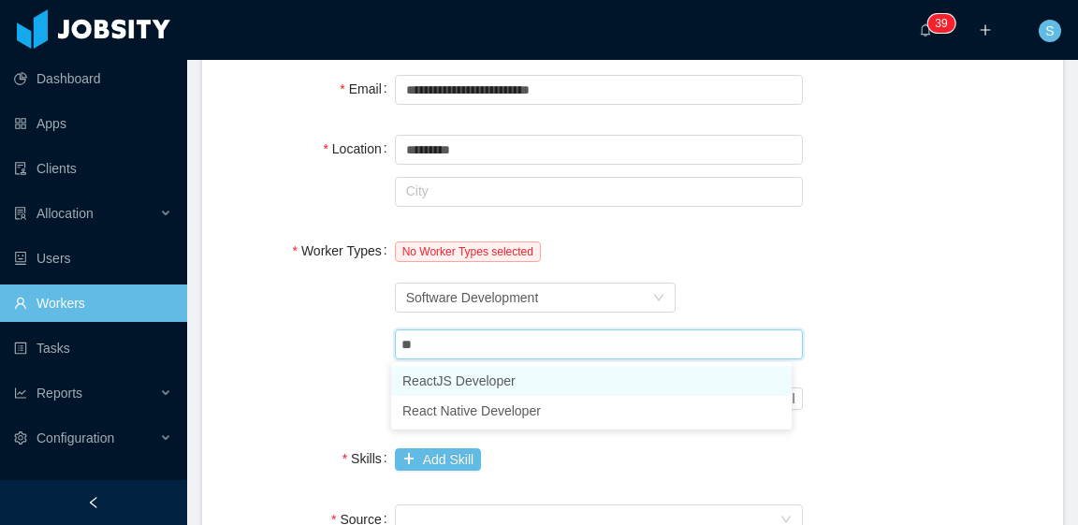
type input "***"
click at [523, 382] on li "ReactJS Developer" at bounding box center [591, 381] width 401 height 30
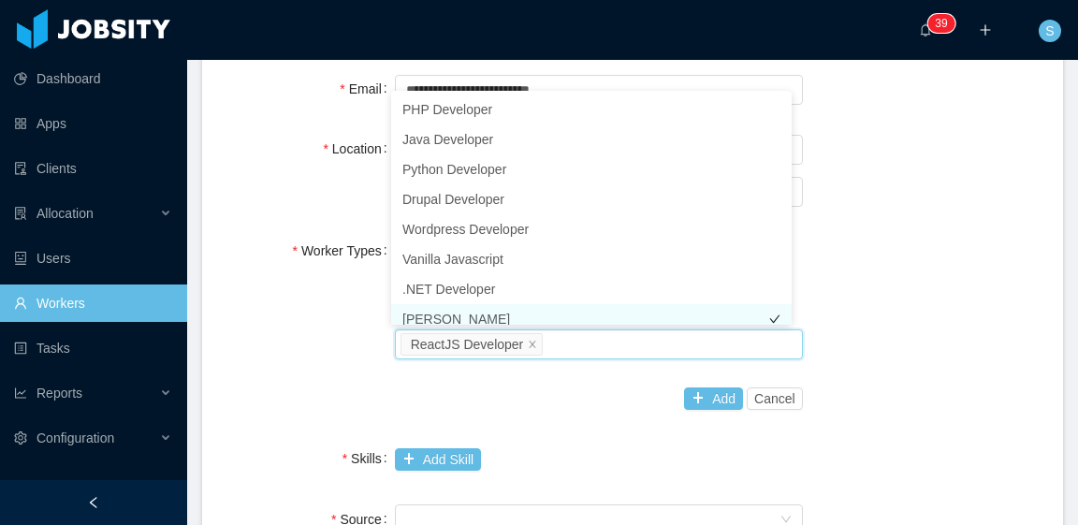
scroll to position [9, 0]
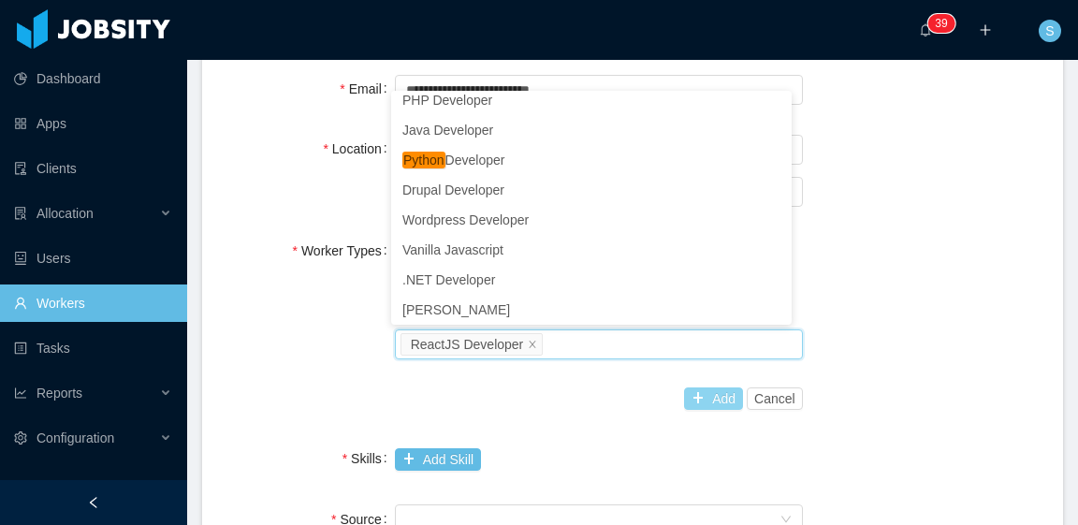
click at [717, 397] on button "Add" at bounding box center [713, 398] width 59 height 22
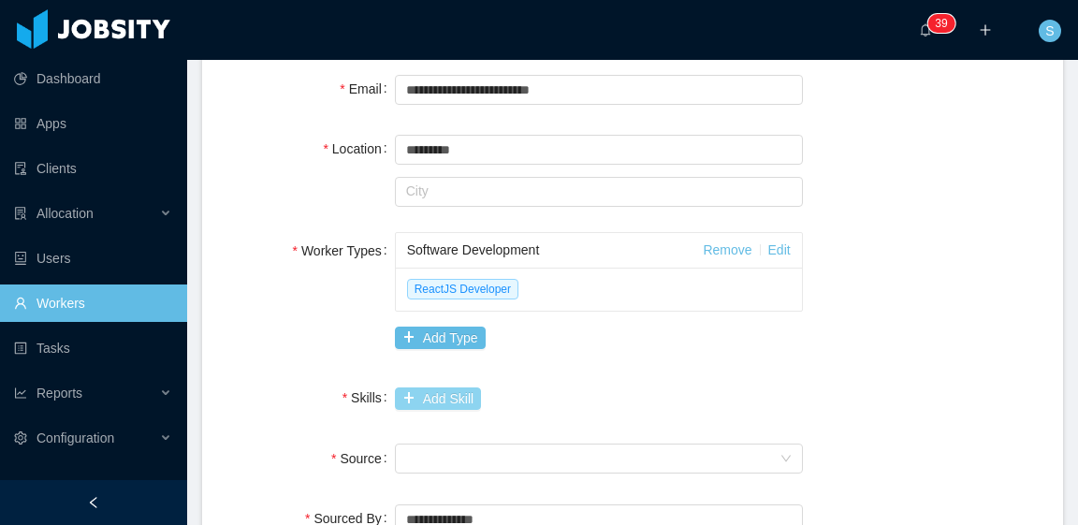
click at [459, 396] on button "Add Skill" at bounding box center [438, 398] width 86 height 22
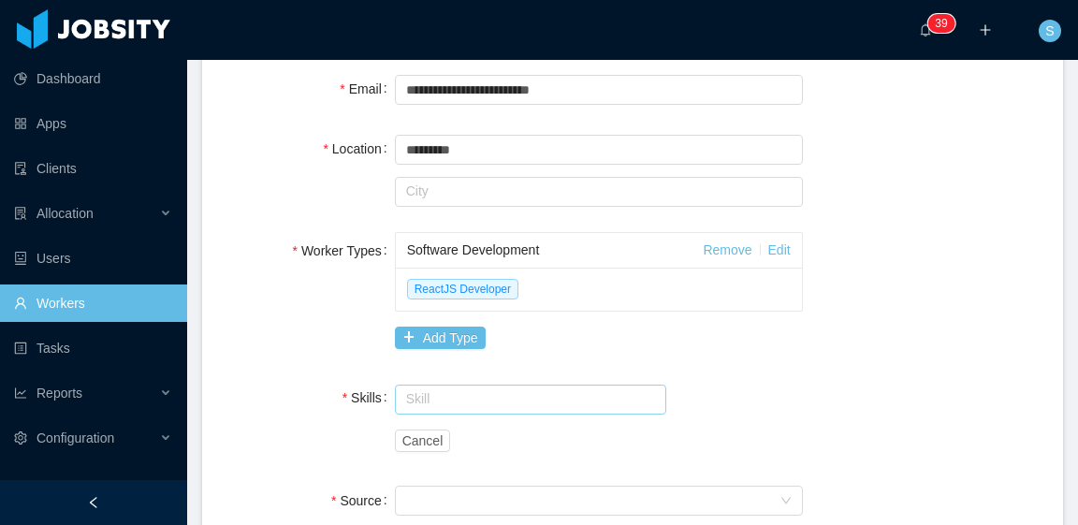
click at [475, 390] on input "text" at bounding box center [531, 400] width 272 height 30
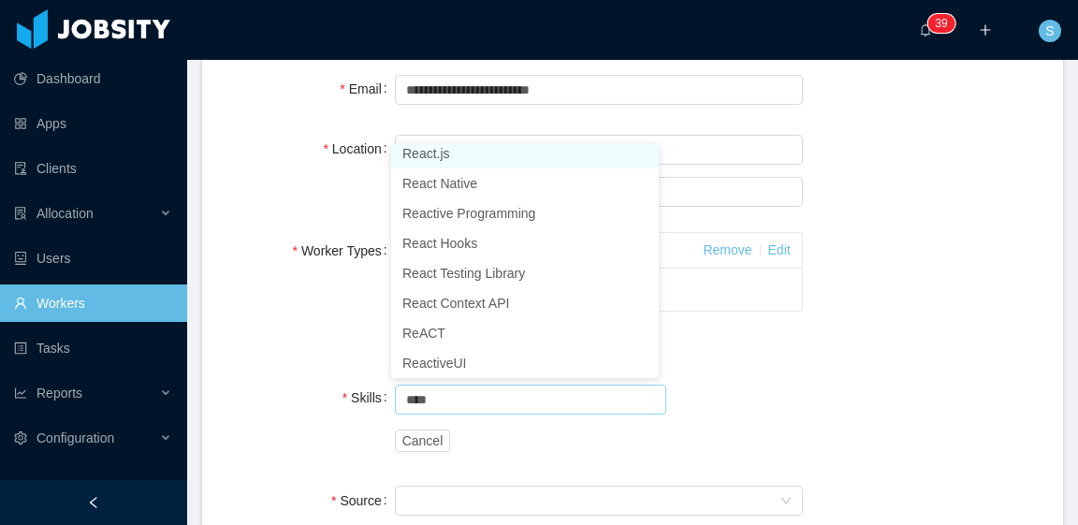
scroll to position [4, 0]
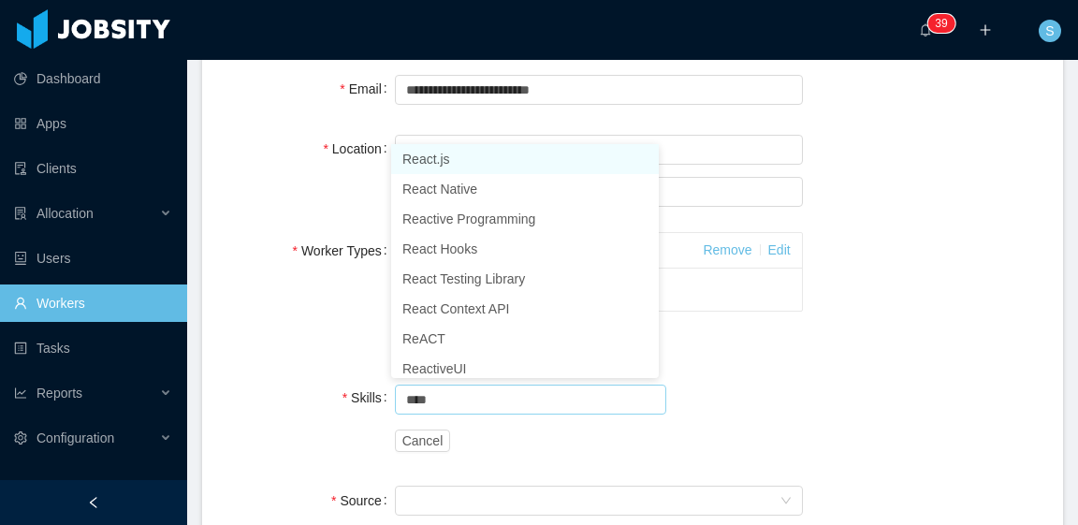
click at [468, 159] on li "React.js" at bounding box center [525, 159] width 268 height 30
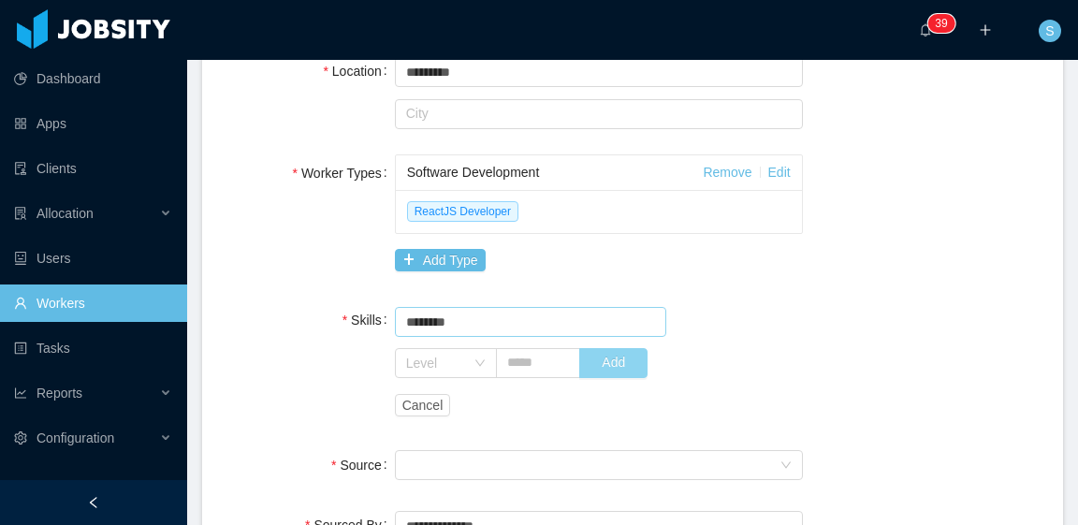
scroll to position [468, 0]
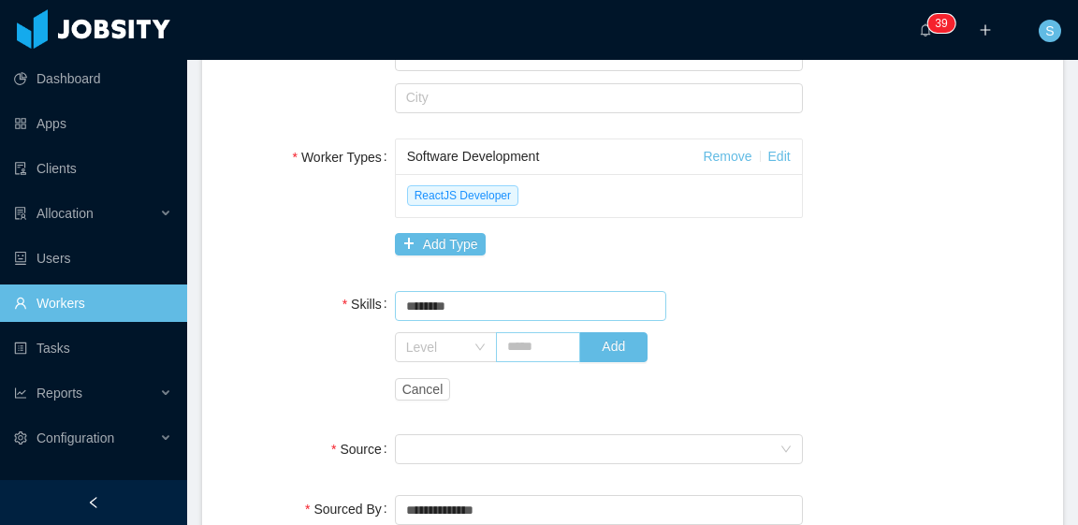
type input "********"
click at [545, 335] on input "text" at bounding box center [538, 347] width 85 height 30
click at [447, 351] on div "Level" at bounding box center [435, 347] width 59 height 19
type input "*"
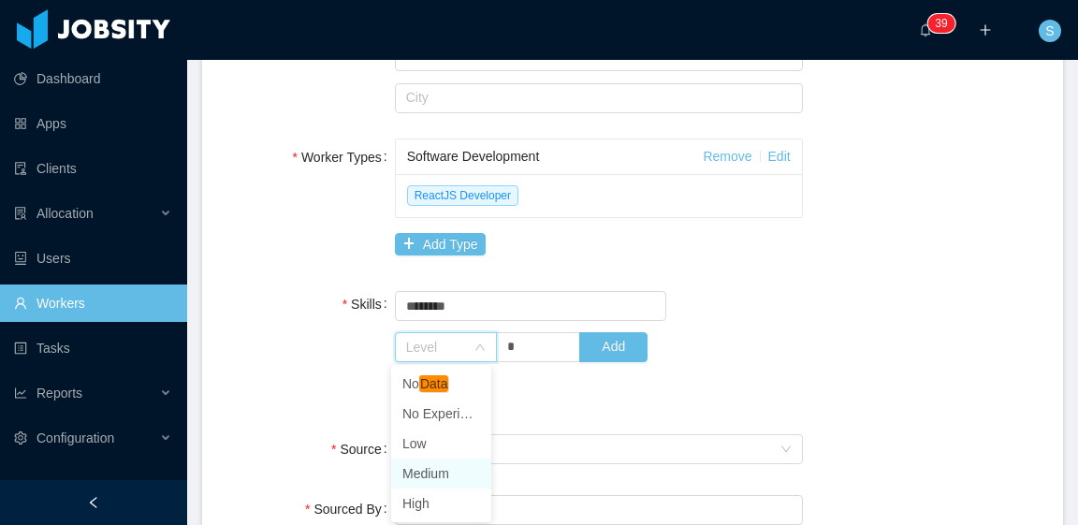
click at [449, 471] on li "Medium" at bounding box center [441, 474] width 100 height 30
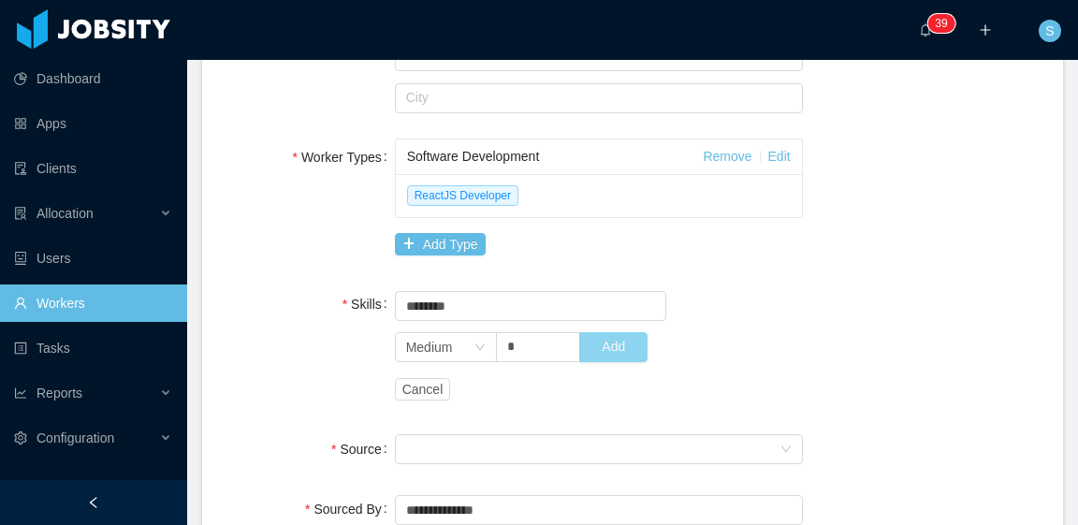
click at [621, 357] on button "Add" at bounding box center [613, 347] width 68 height 30
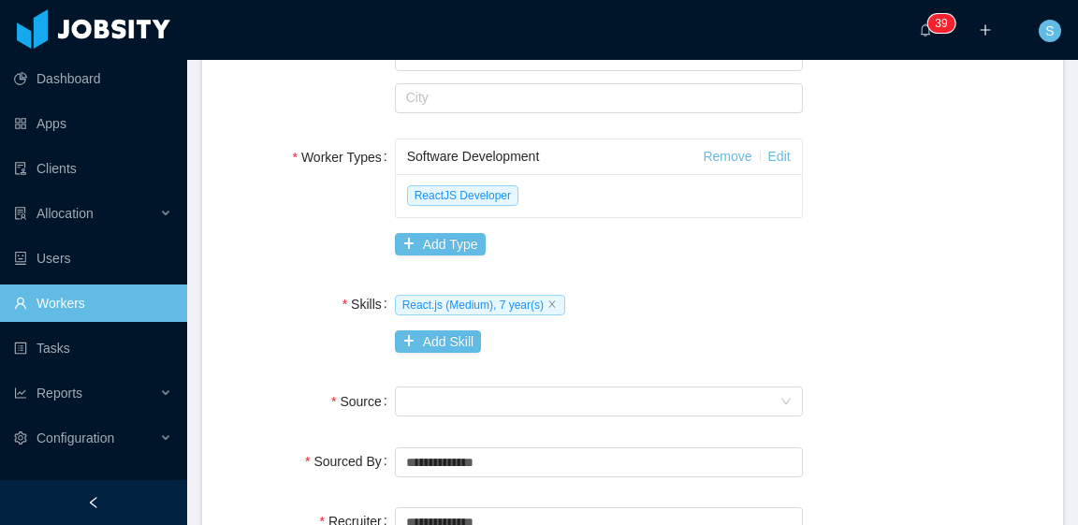
scroll to position [562, 0]
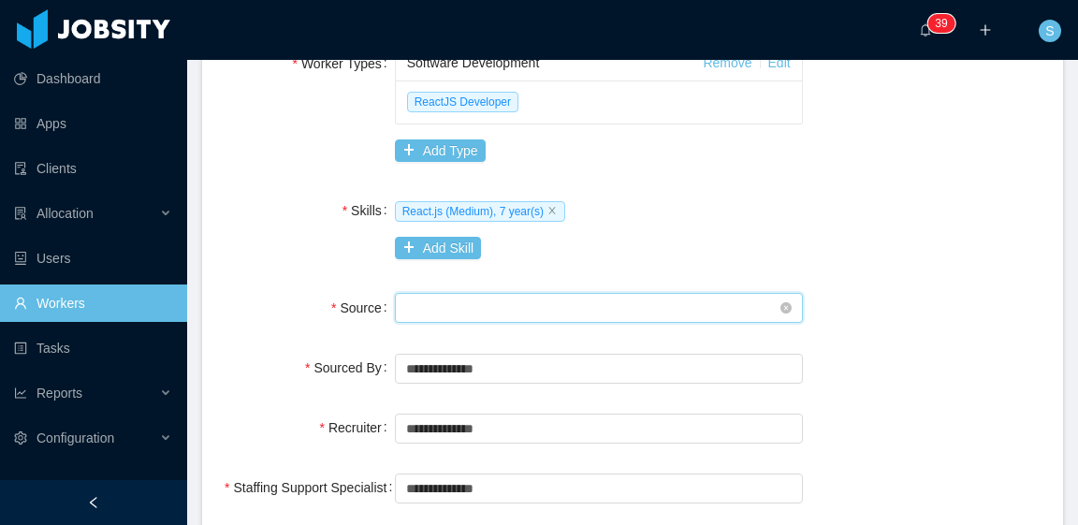
click at [580, 300] on div "Seniority" at bounding box center [592, 308] width 373 height 28
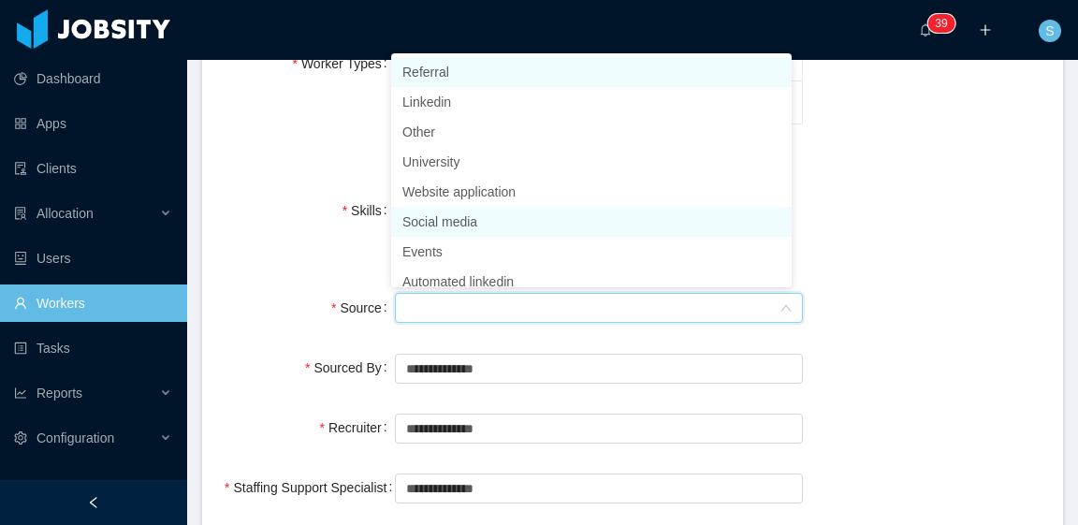
scroll to position [9, 0]
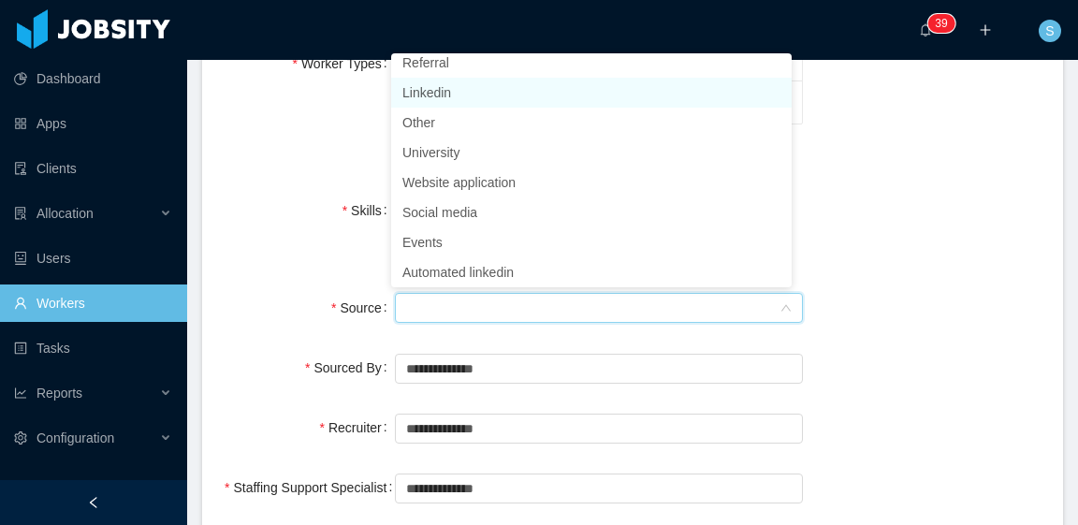
click at [468, 93] on li "Linkedin" at bounding box center [591, 93] width 401 height 30
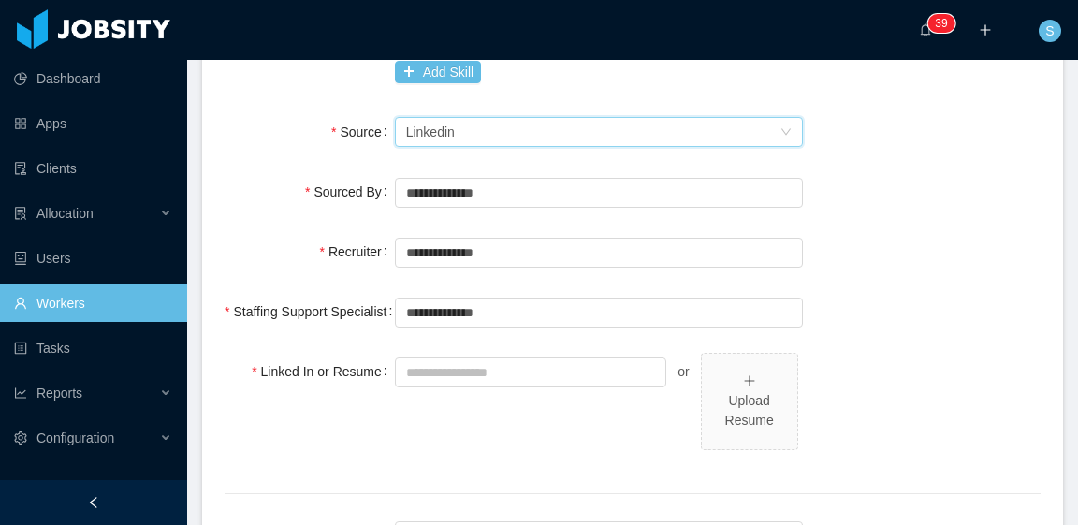
scroll to position [749, 0]
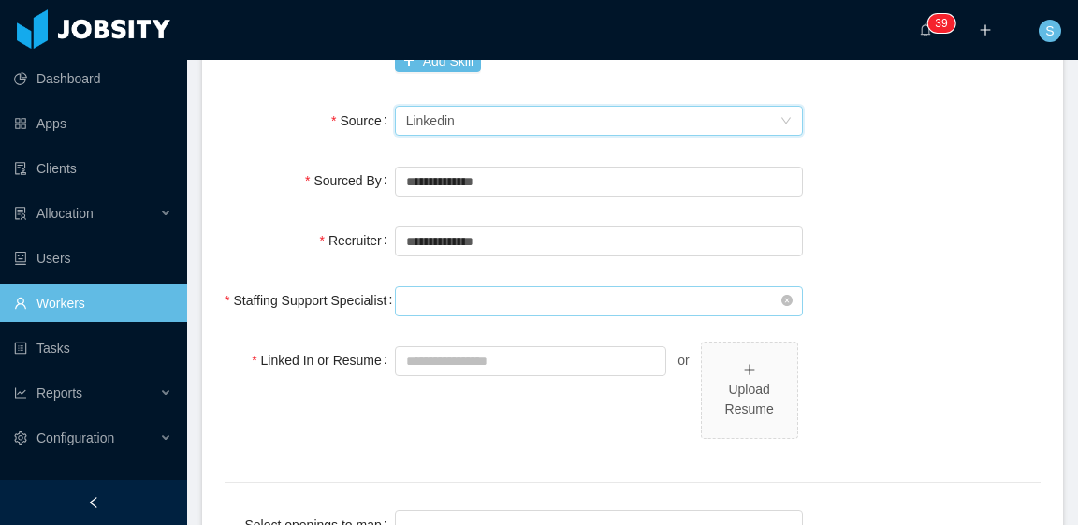
click at [504, 304] on input "text" at bounding box center [599, 301] width 408 height 30
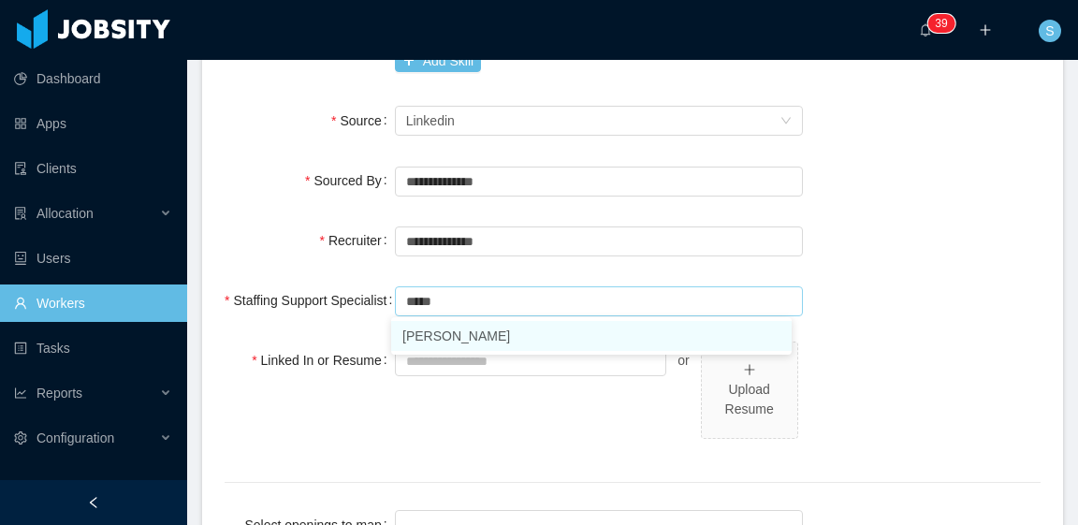
click at [491, 333] on li "[PERSON_NAME]" at bounding box center [591, 336] width 401 height 30
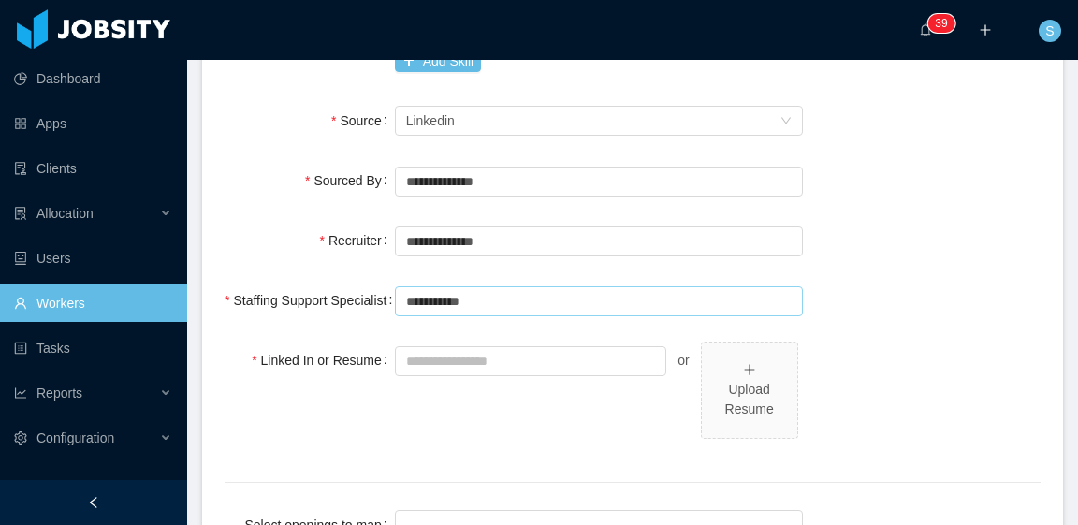
type input "**********"
click at [847, 257] on div "**********" at bounding box center [633, 240] width 816 height 37
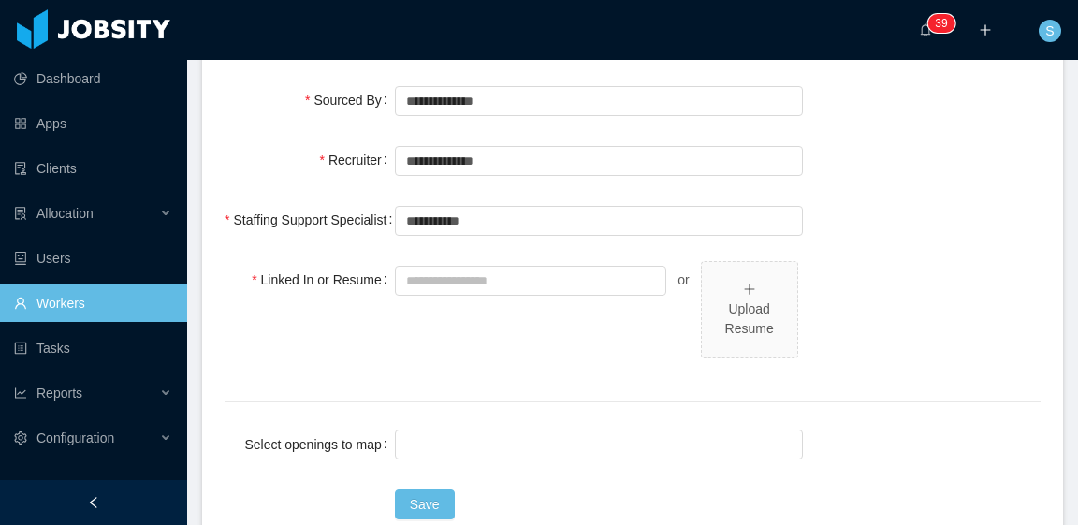
scroll to position [842, 0]
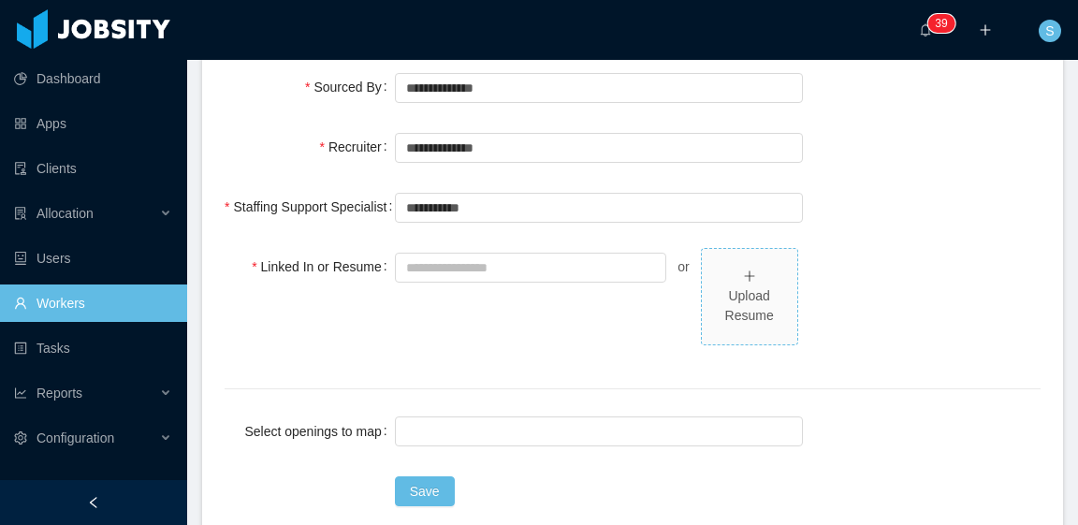
click at [726, 297] on div "Upload Resume" at bounding box center [749, 305] width 80 height 39
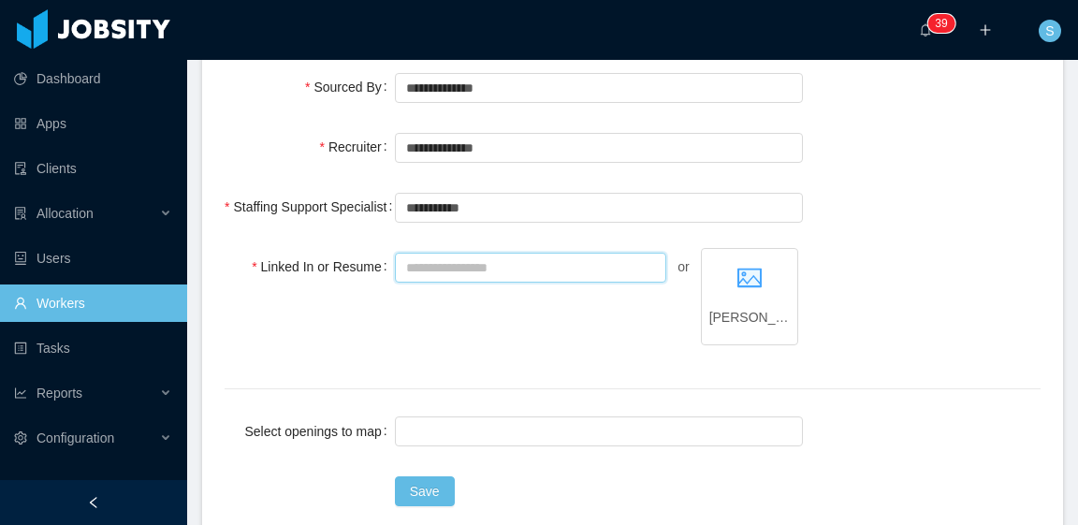
click at [500, 261] on input "Linked In or Resume" at bounding box center [531, 268] width 272 height 30
paste input "**********"
type input "**********"
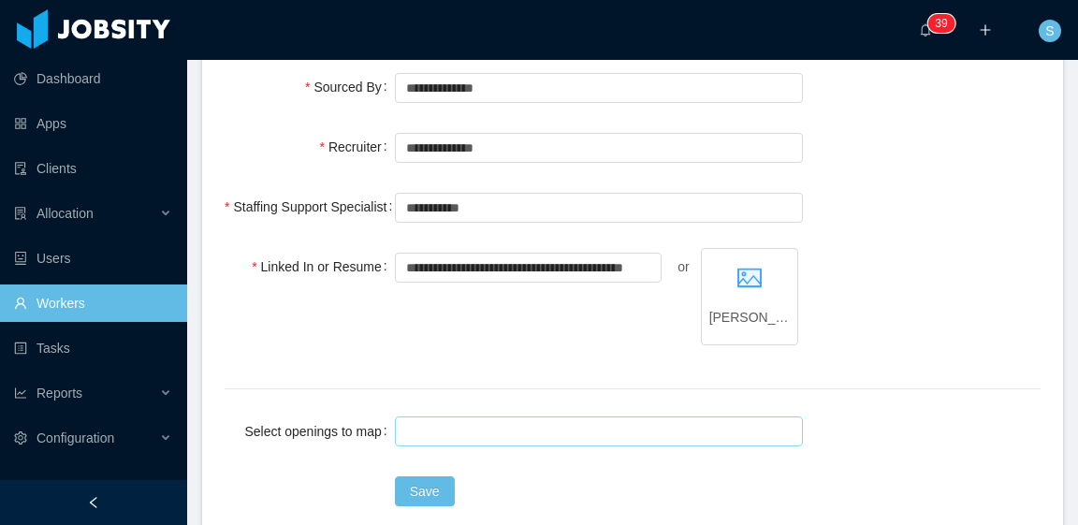
click at [456, 435] on div at bounding box center [596, 431] width 391 height 28
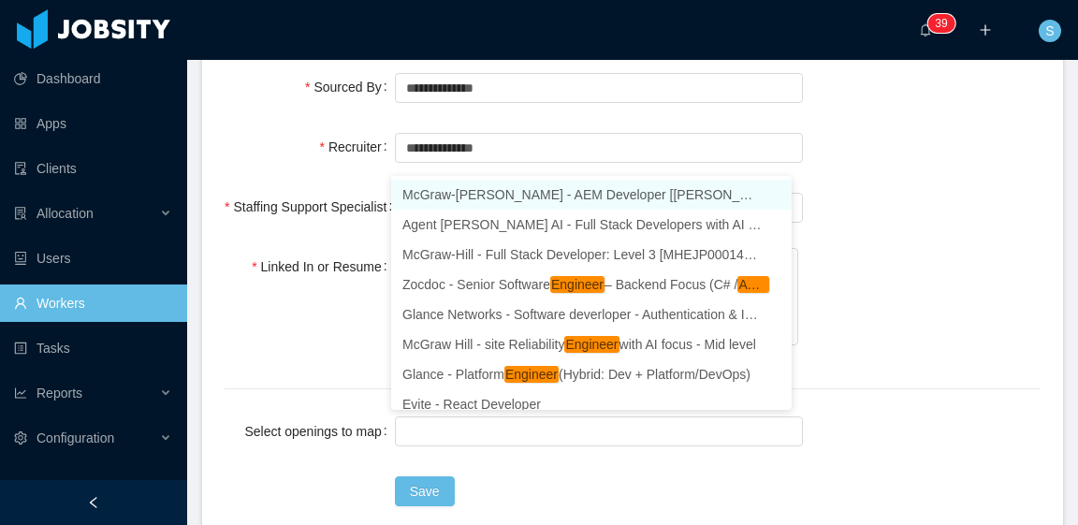
click at [480, 413] on div at bounding box center [599, 431] width 408 height 37
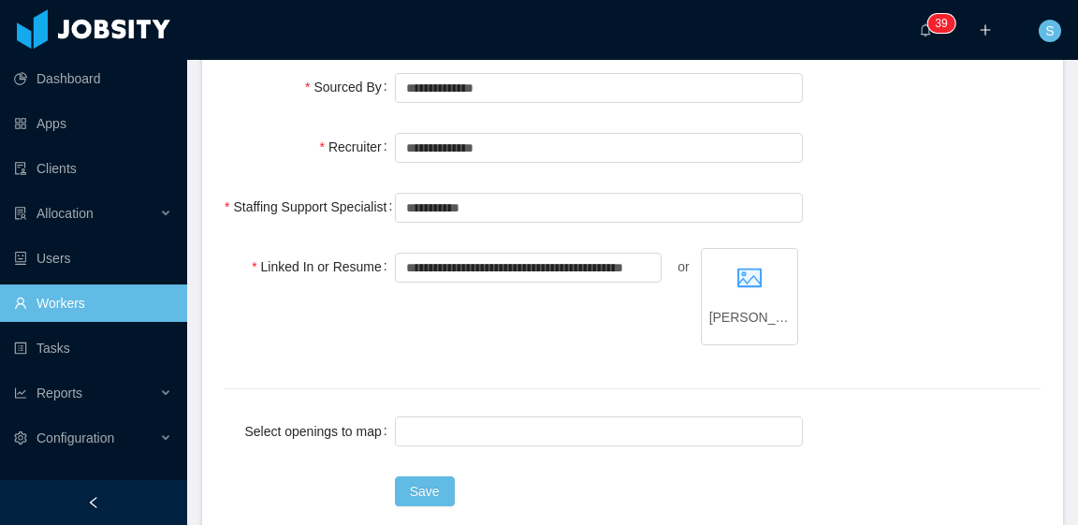
click at [481, 432] on div at bounding box center [596, 431] width 391 height 28
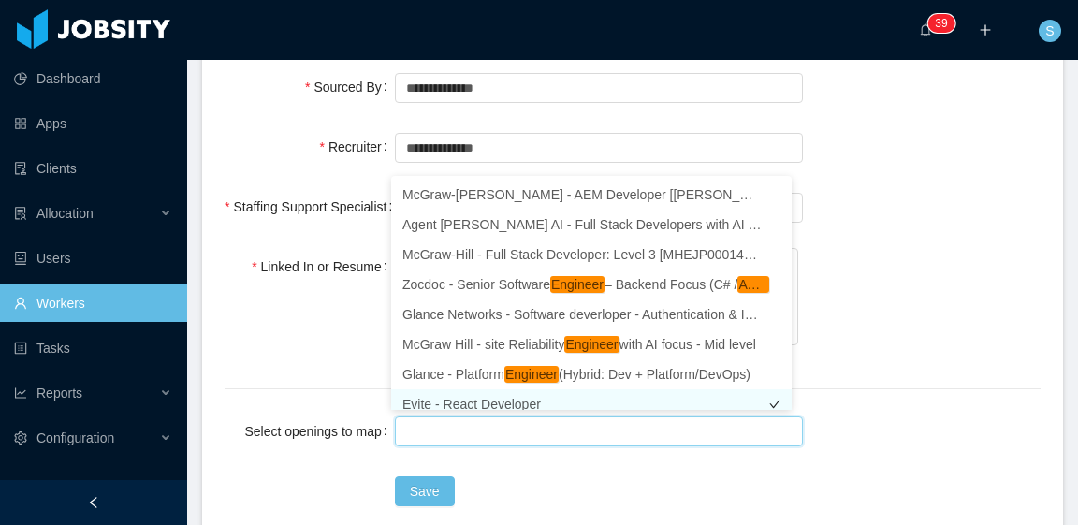
scroll to position [9, 0]
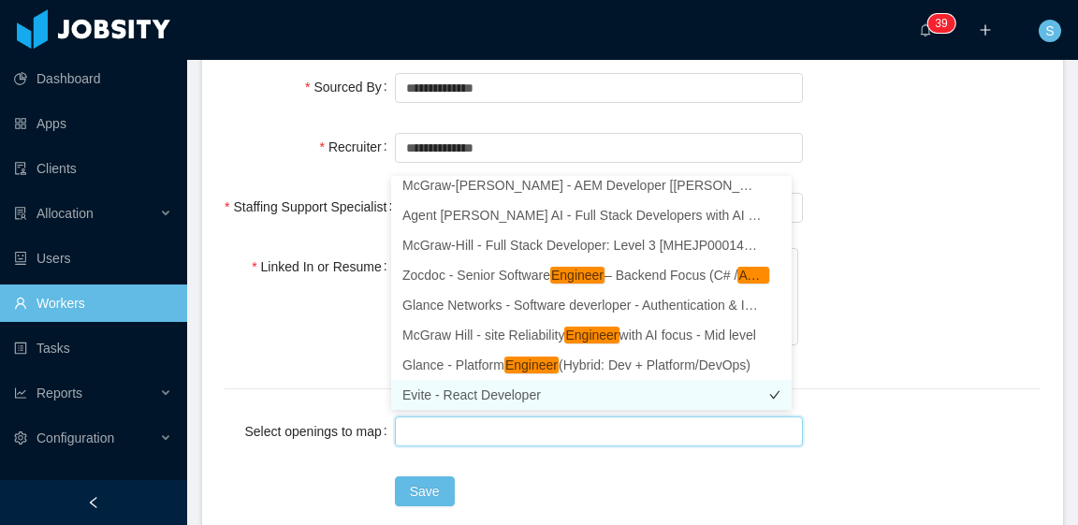
click at [484, 394] on li "Evite - React Developer" at bounding box center [591, 395] width 401 height 30
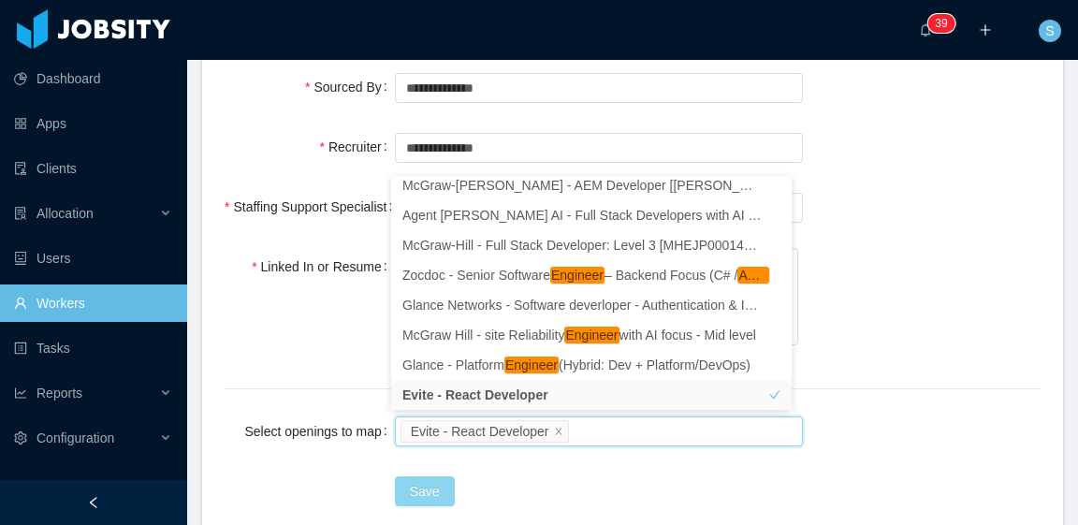
click at [422, 490] on button "Save" at bounding box center [425, 491] width 60 height 30
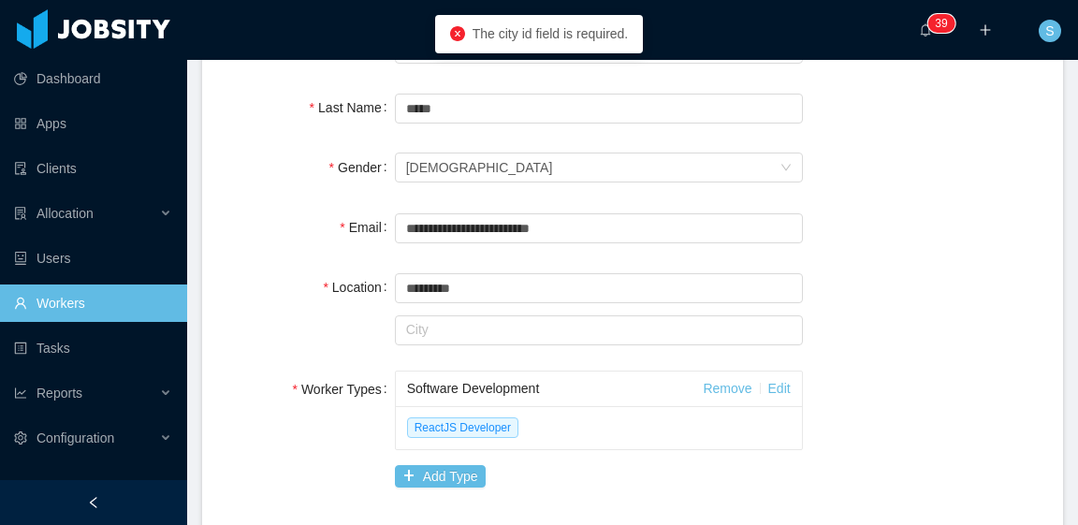
scroll to position [281, 0]
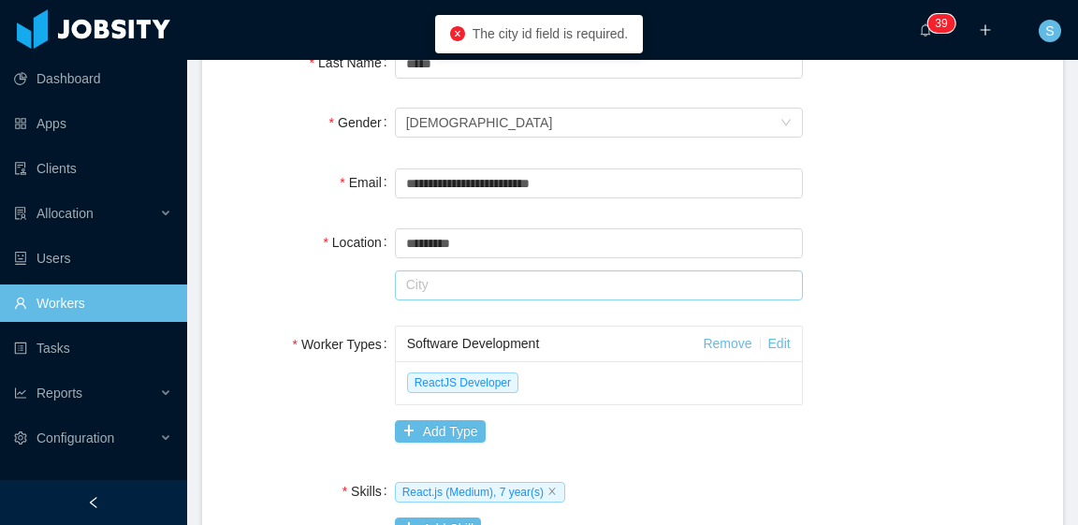
click at [469, 287] on input "text" at bounding box center [599, 285] width 408 height 30
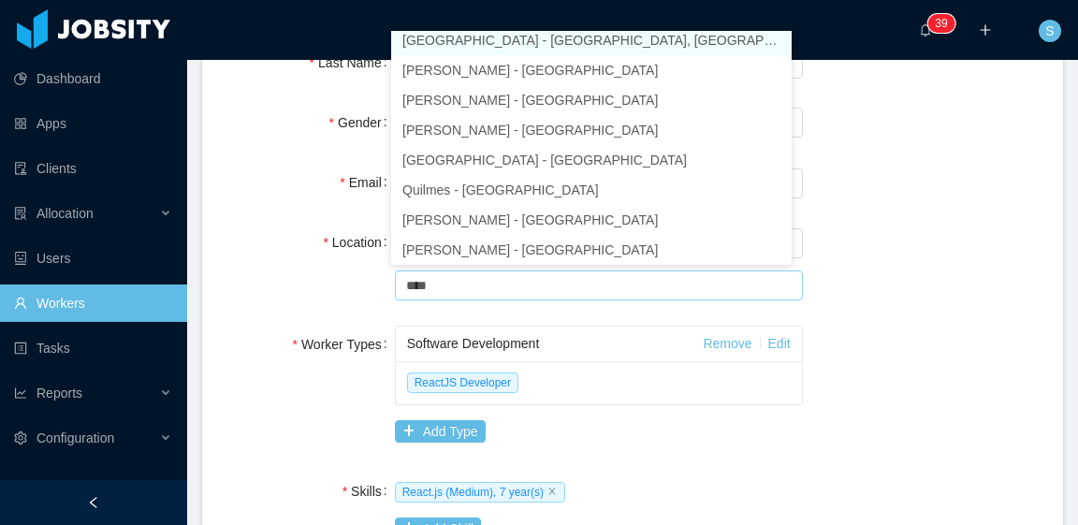
scroll to position [4, 0]
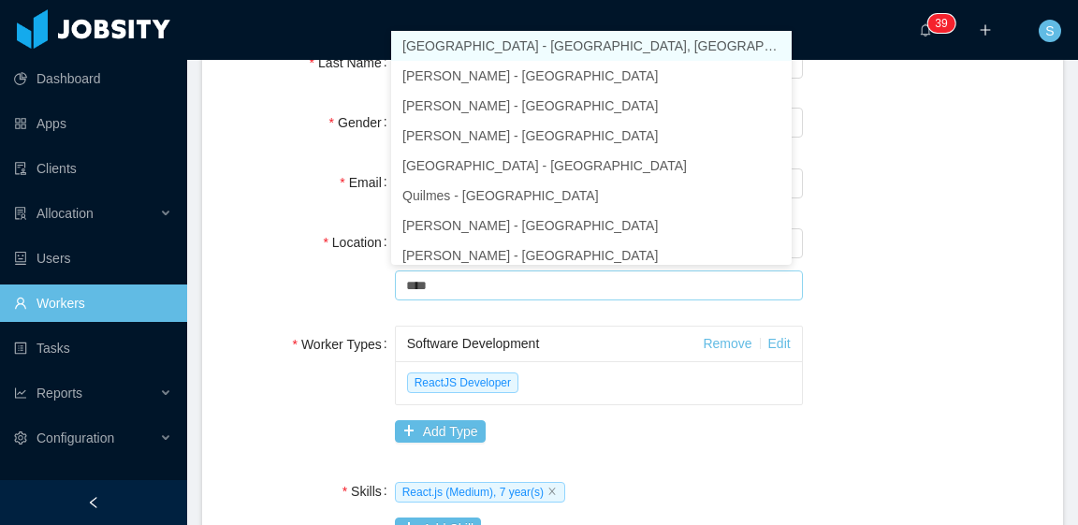
click at [549, 41] on li "[GEOGRAPHIC_DATA] - [GEOGRAPHIC_DATA], [GEOGRAPHIC_DATA]" at bounding box center [591, 46] width 401 height 30
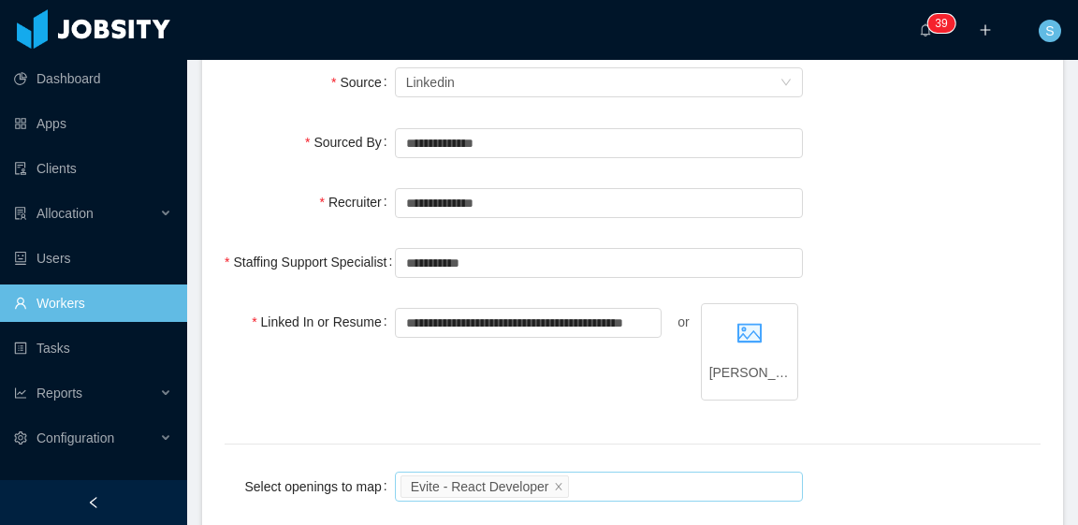
scroll to position [949, 0]
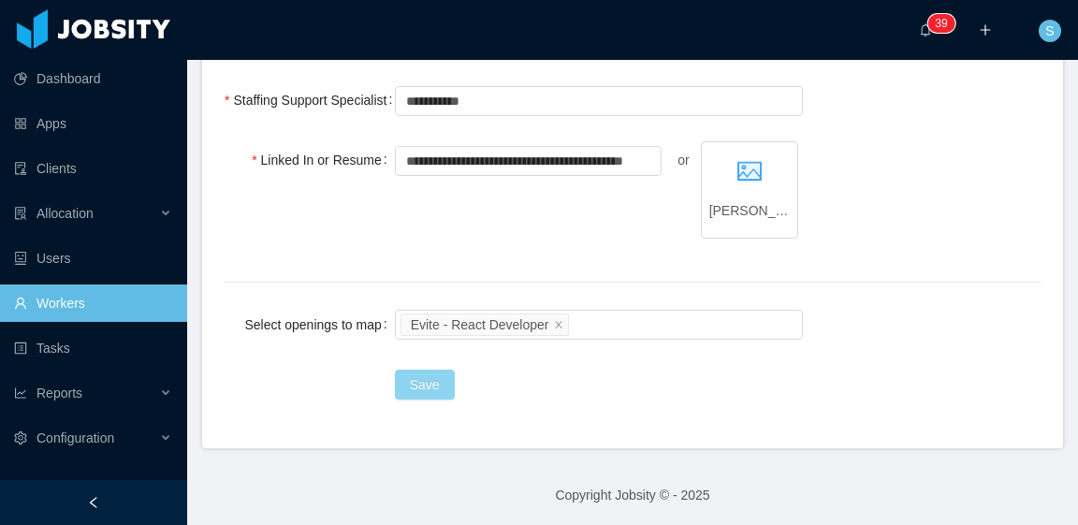
type input "**********"
click at [401, 375] on button "Save" at bounding box center [425, 385] width 60 height 30
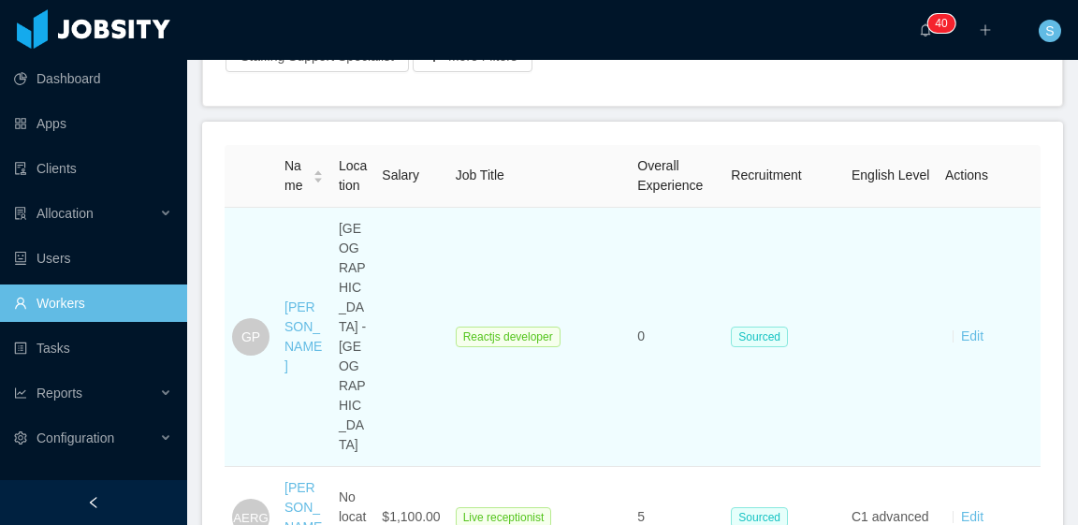
scroll to position [281, 0]
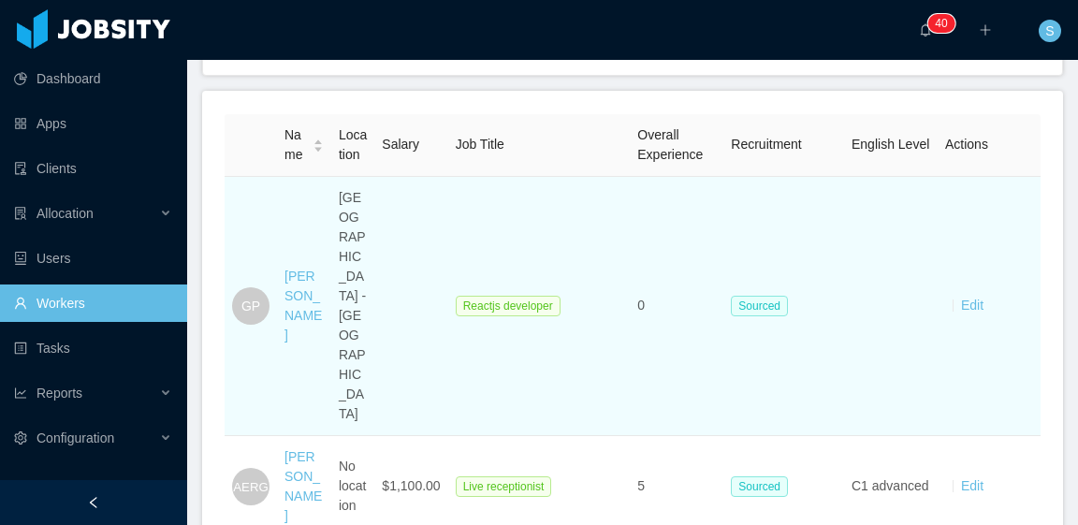
drag, startPoint x: 301, startPoint y: 304, endPoint x: 313, endPoint y: 304, distance: 11.2
click at [301, 304] on div "[PERSON_NAME]" at bounding box center [304, 306] width 39 height 79
click at [300, 297] on link "[PERSON_NAME]" at bounding box center [303, 306] width 37 height 74
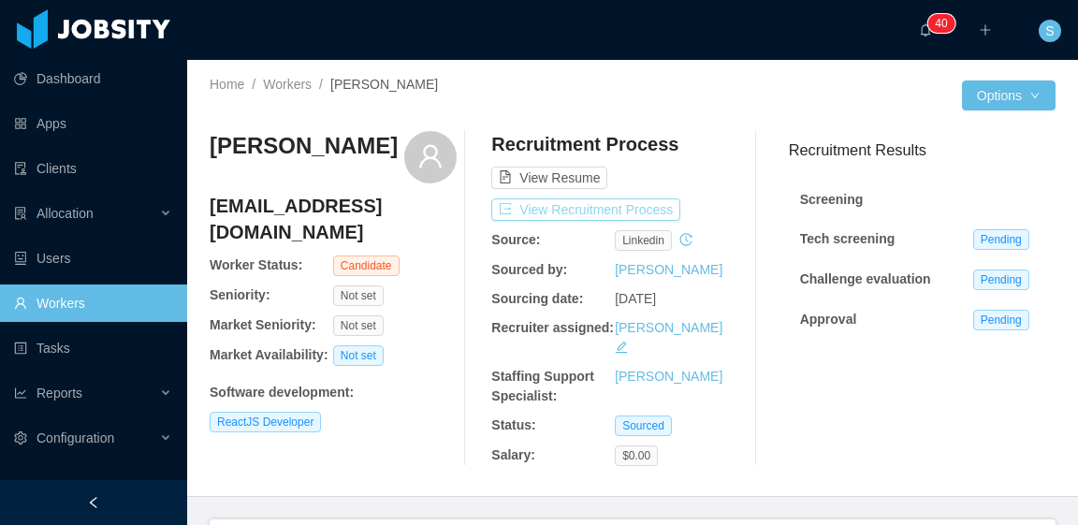
click at [634, 212] on button "View Recruitment Process" at bounding box center [585, 209] width 189 height 22
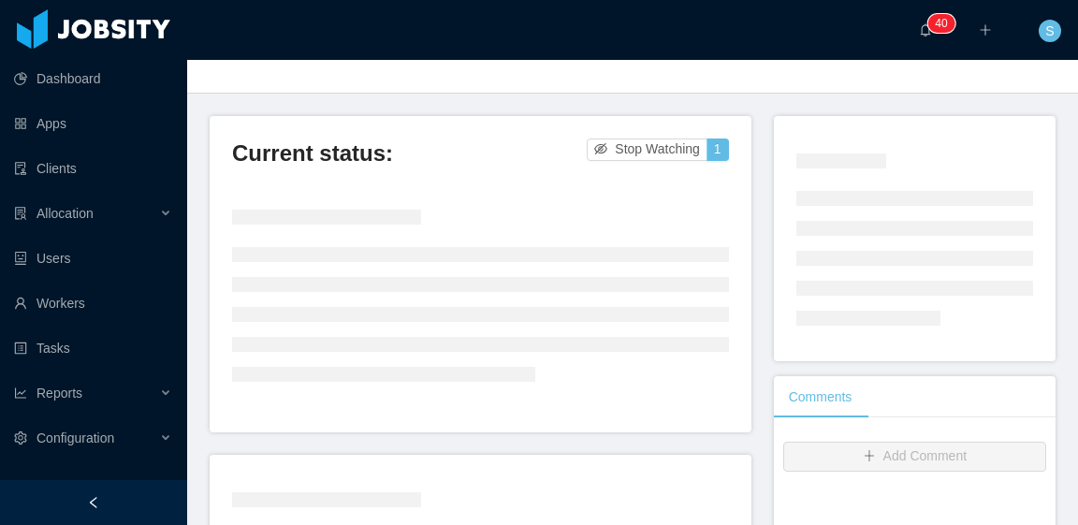
scroll to position [94, 0]
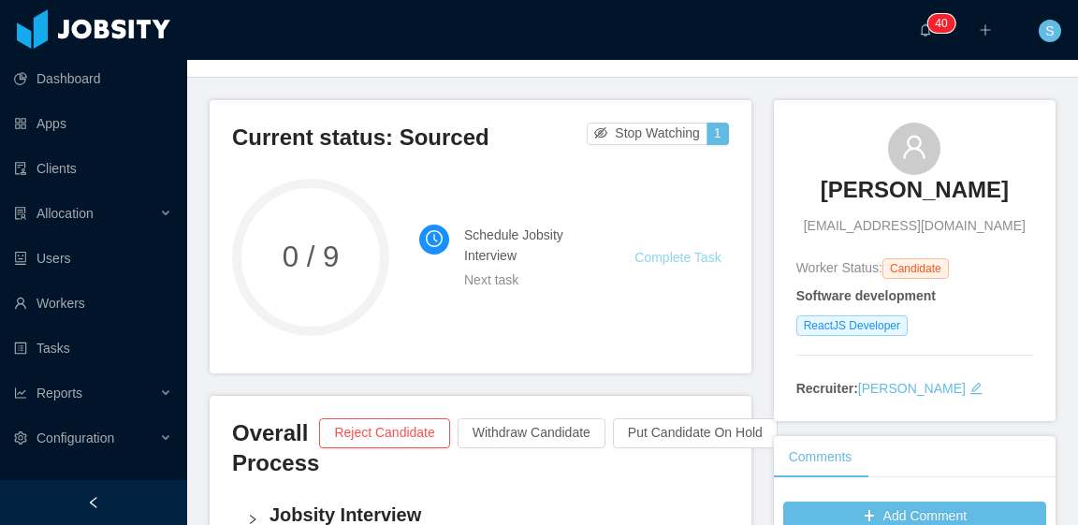
click at [683, 256] on link "Complete Task" at bounding box center [678, 257] width 86 height 15
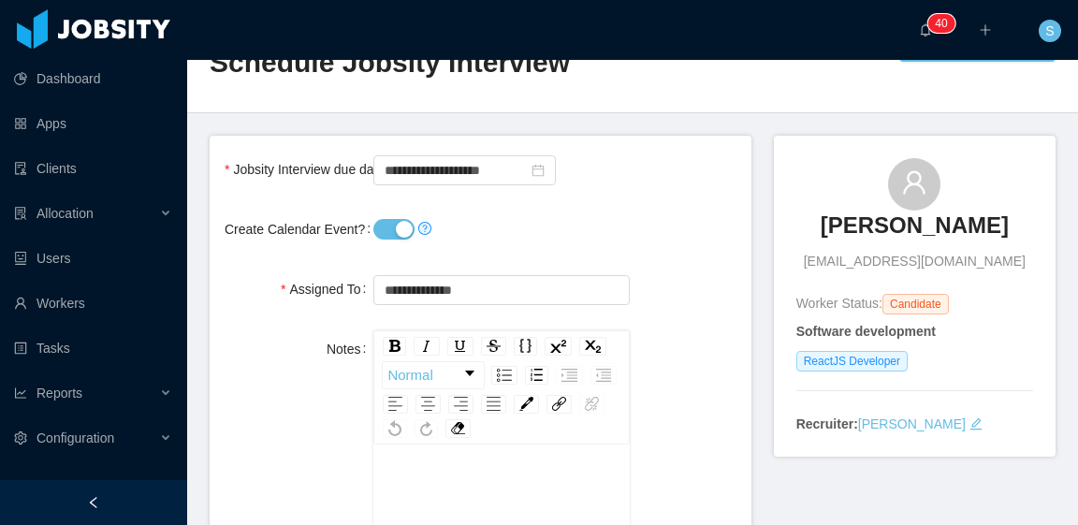
scroll to position [94, 0]
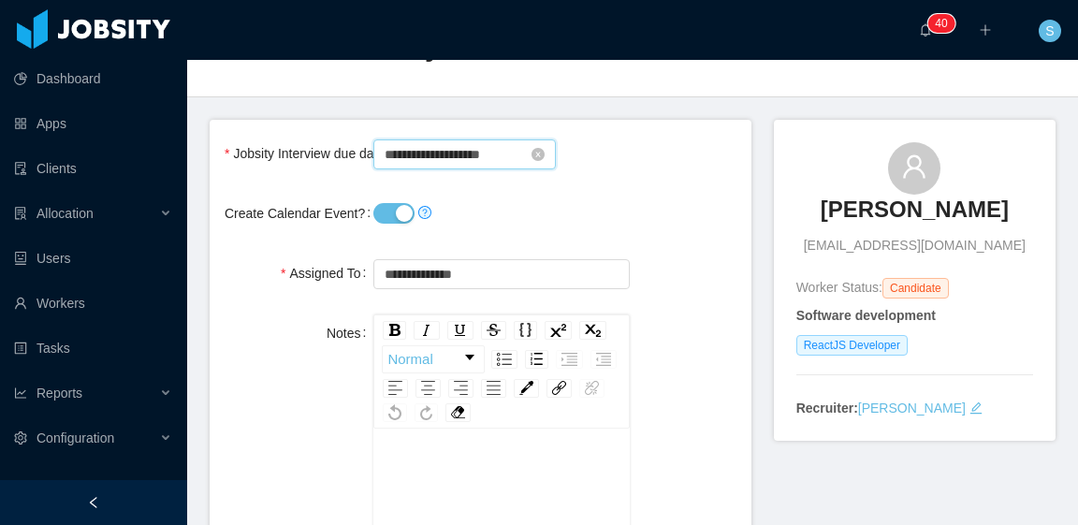
click at [464, 157] on input "**********" at bounding box center [464, 154] width 183 height 30
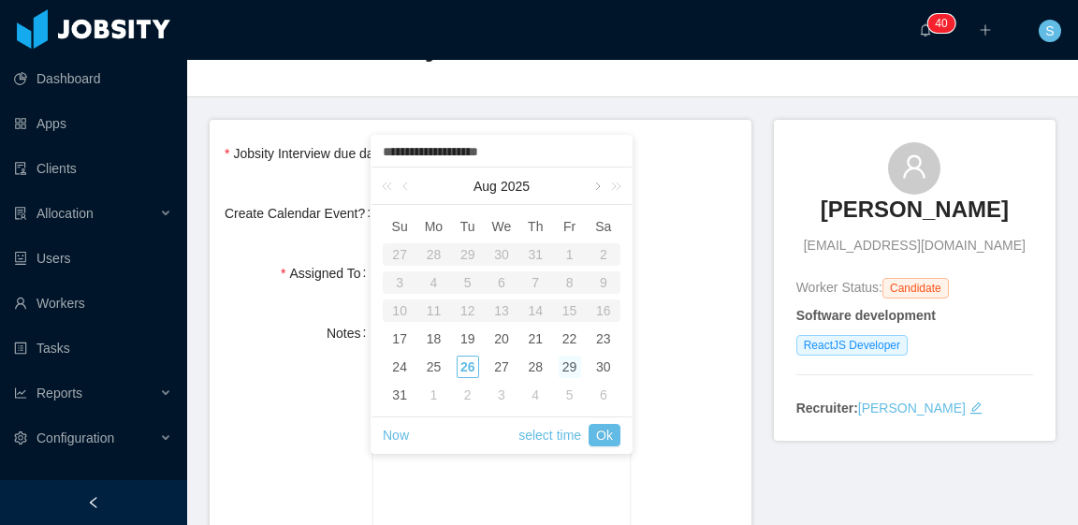
click at [597, 185] on link at bounding box center [596, 186] width 17 height 37
click at [434, 285] on div "8" at bounding box center [433, 282] width 22 height 22
type input "**********"
click at [665, 260] on div "**********" at bounding box center [481, 273] width 512 height 37
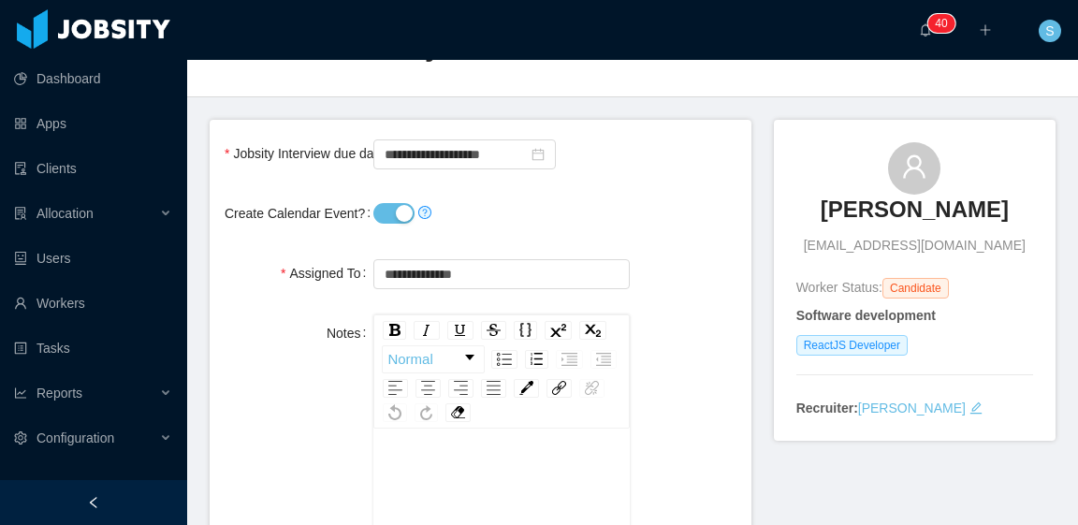
click at [398, 216] on button "Create Calendar Event?" at bounding box center [393, 213] width 41 height 21
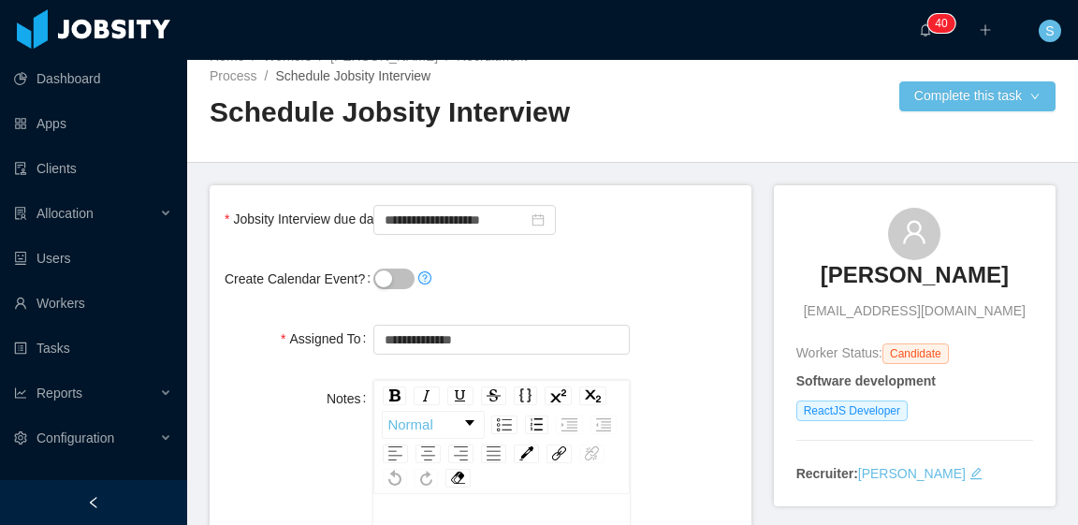
scroll to position [0, 0]
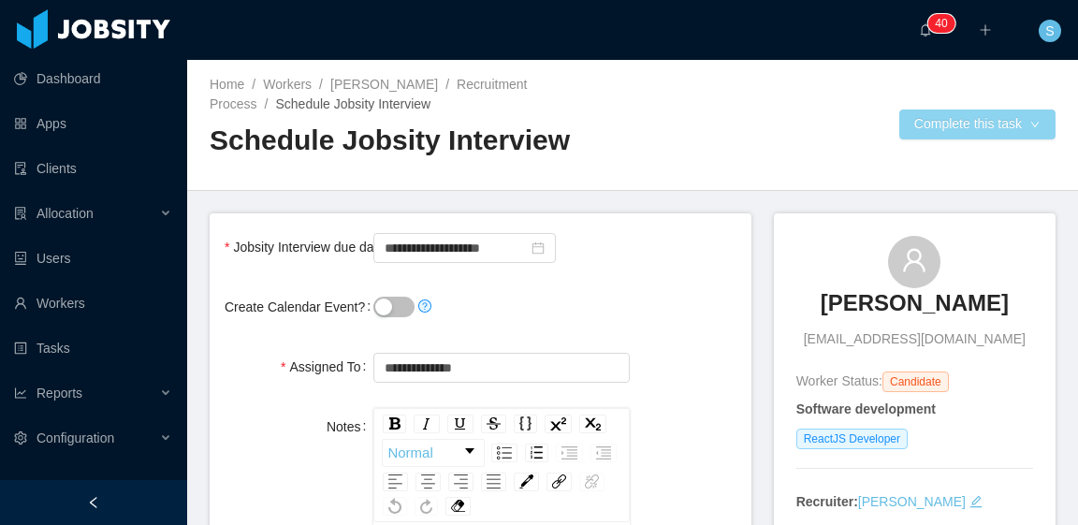
click at [928, 115] on button "Complete this task" at bounding box center [977, 125] width 156 height 30
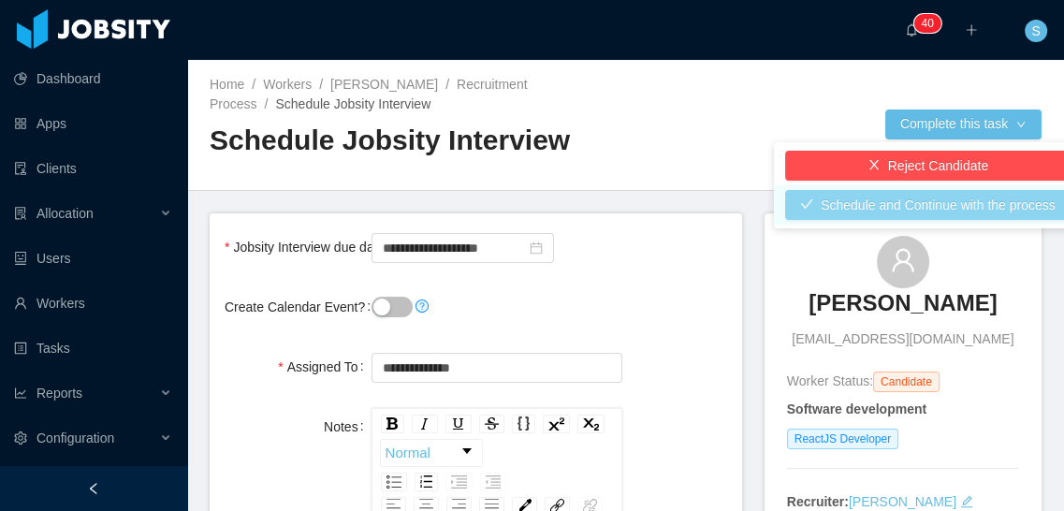
click at [933, 212] on button "Schedule and Continue with the process" at bounding box center [927, 205] width 285 height 30
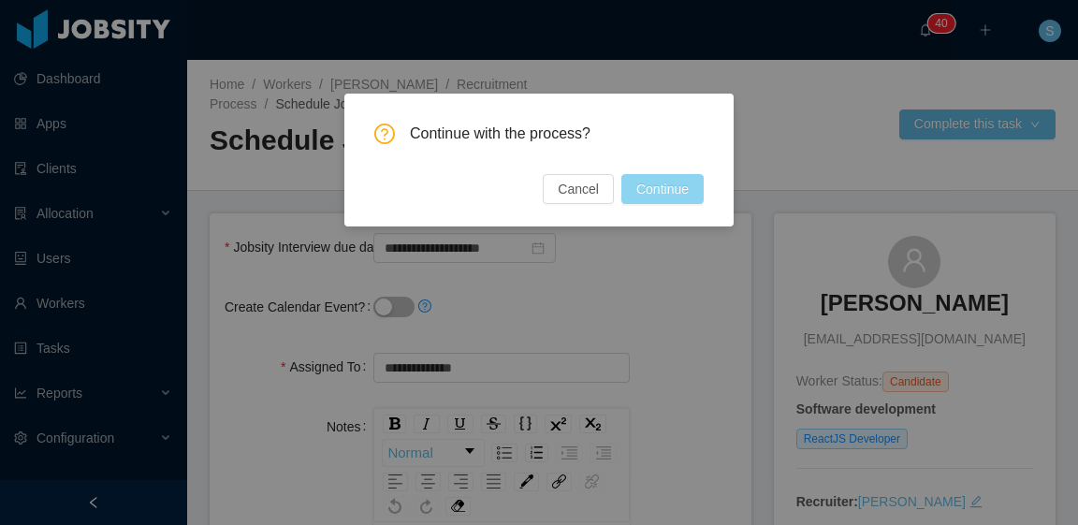
click at [673, 187] on button "Continue" at bounding box center [662, 189] width 82 height 30
